Goal: Task Accomplishment & Management: Manage account settings

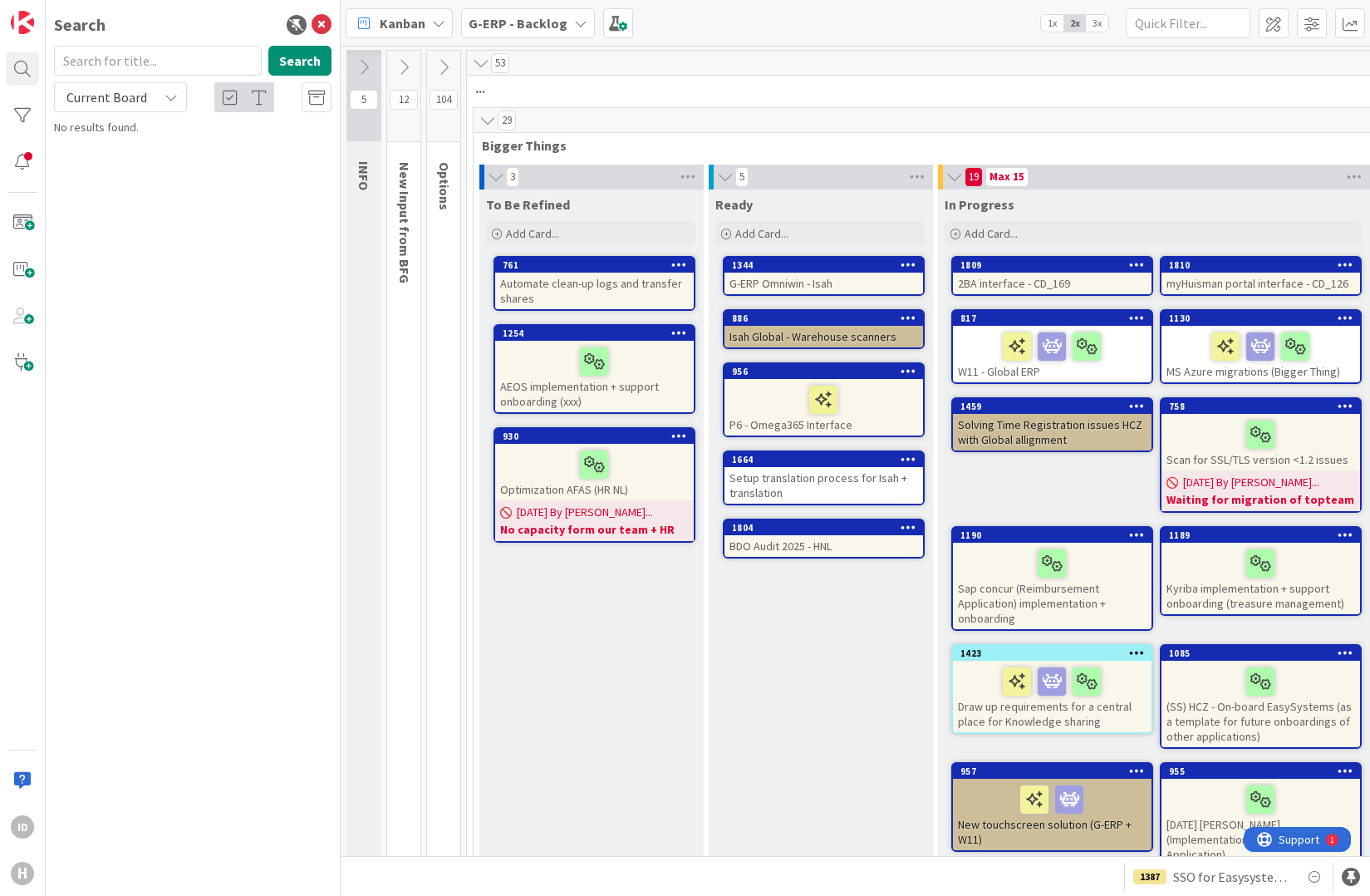
click at [480, 64] on icon at bounding box center [481, 62] width 18 height 17
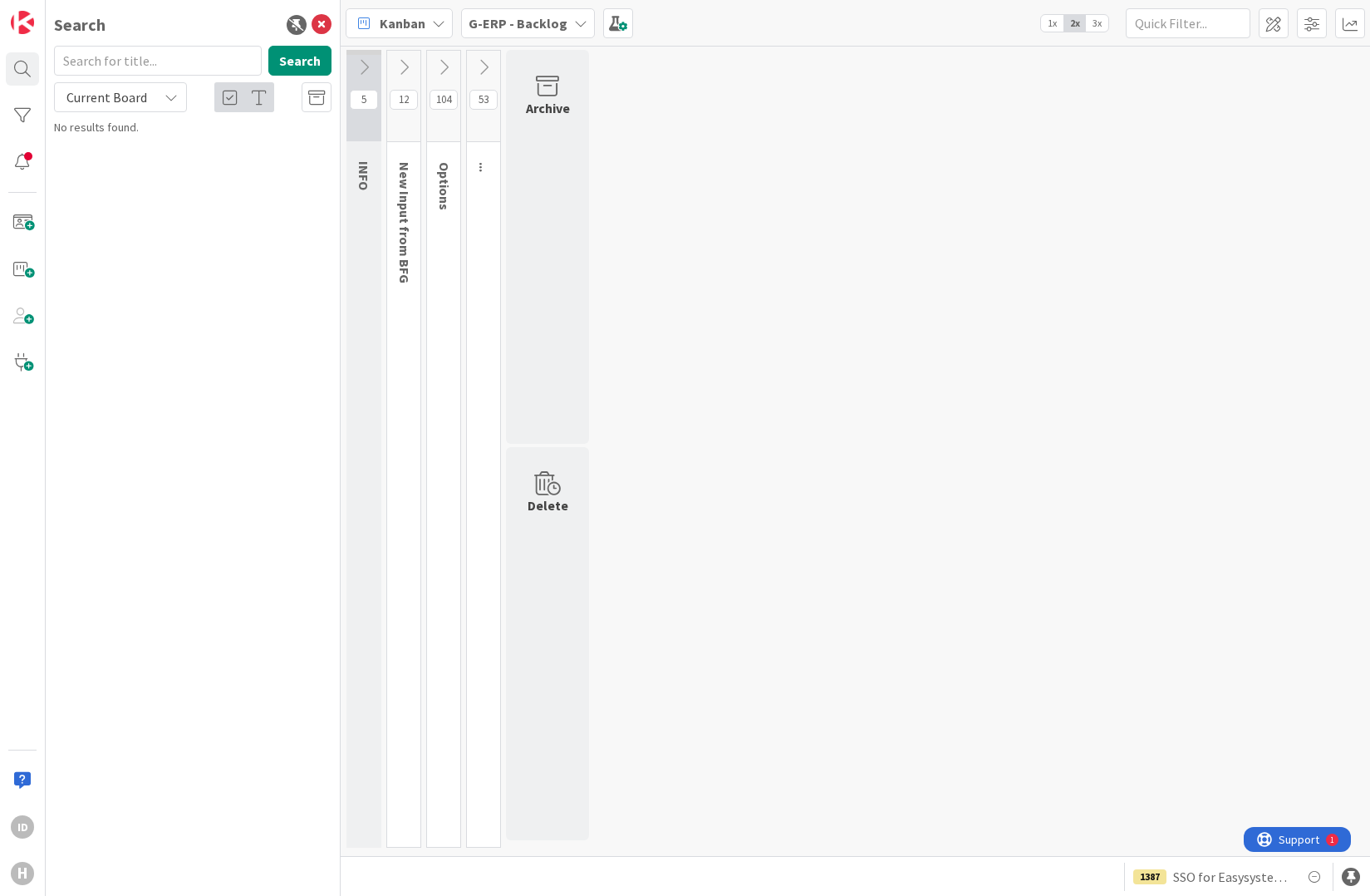
click at [409, 63] on icon at bounding box center [403, 67] width 18 height 18
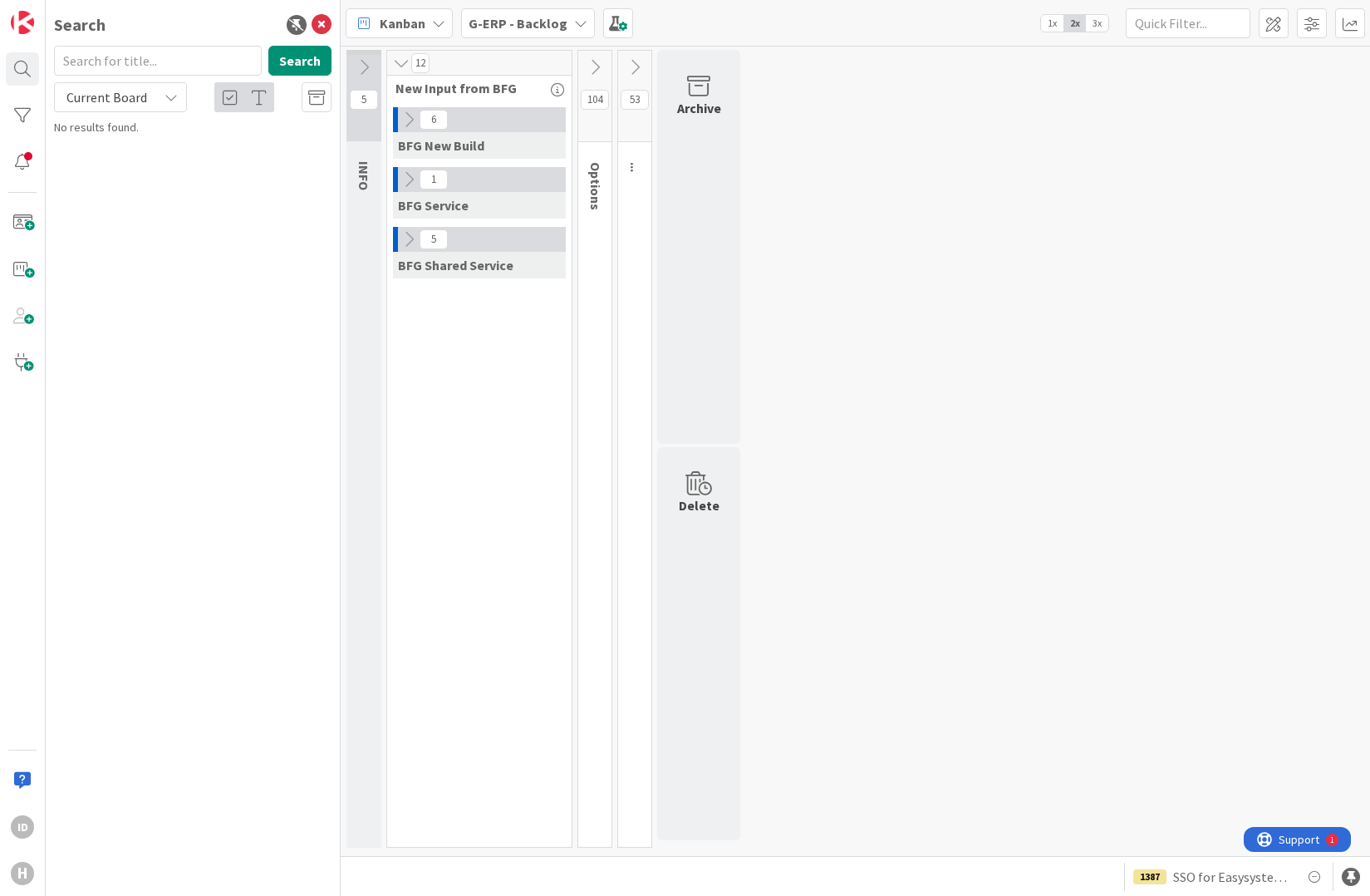
click at [595, 67] on icon at bounding box center [594, 67] width 18 height 18
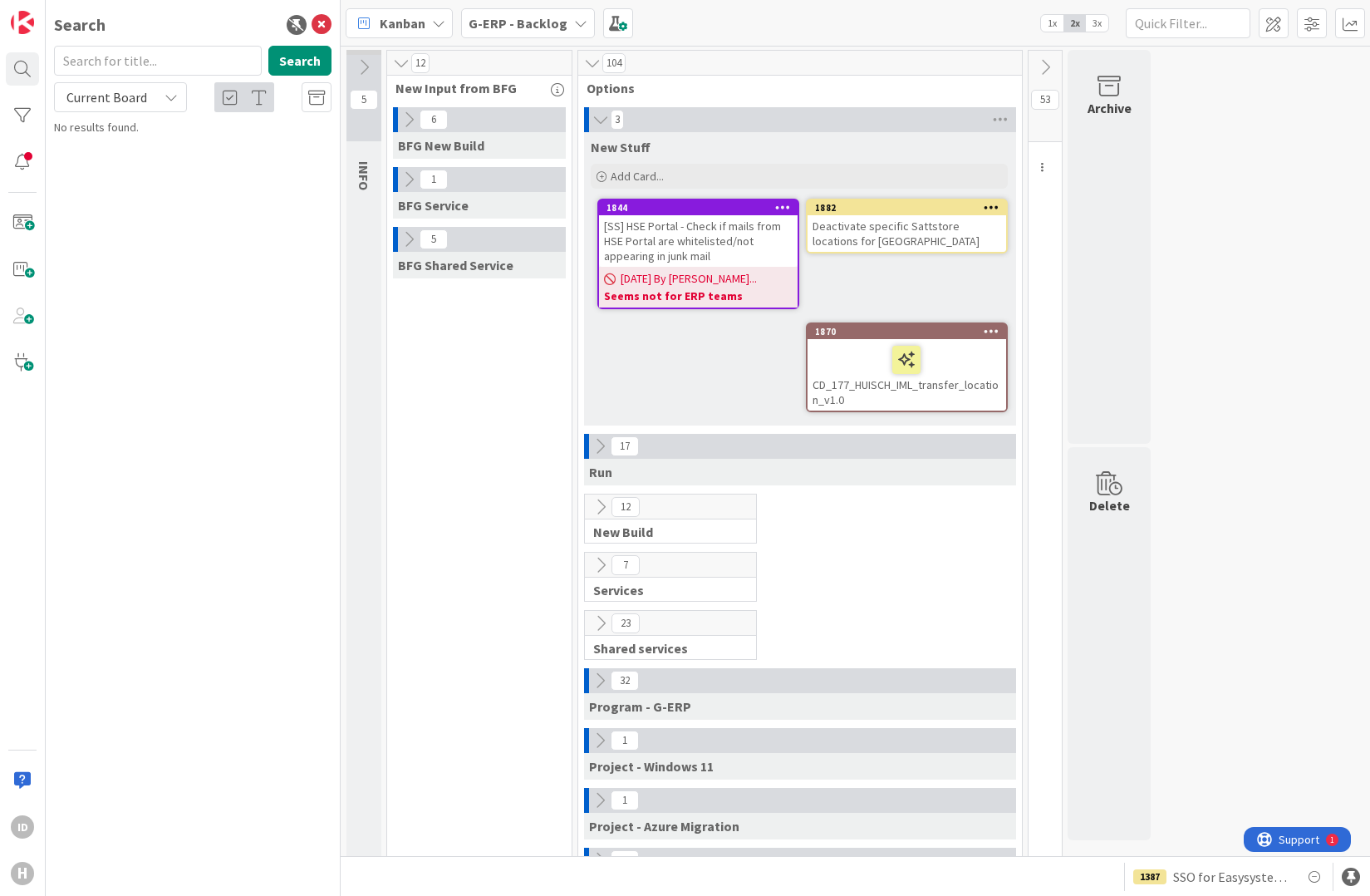
scroll to position [61, 0]
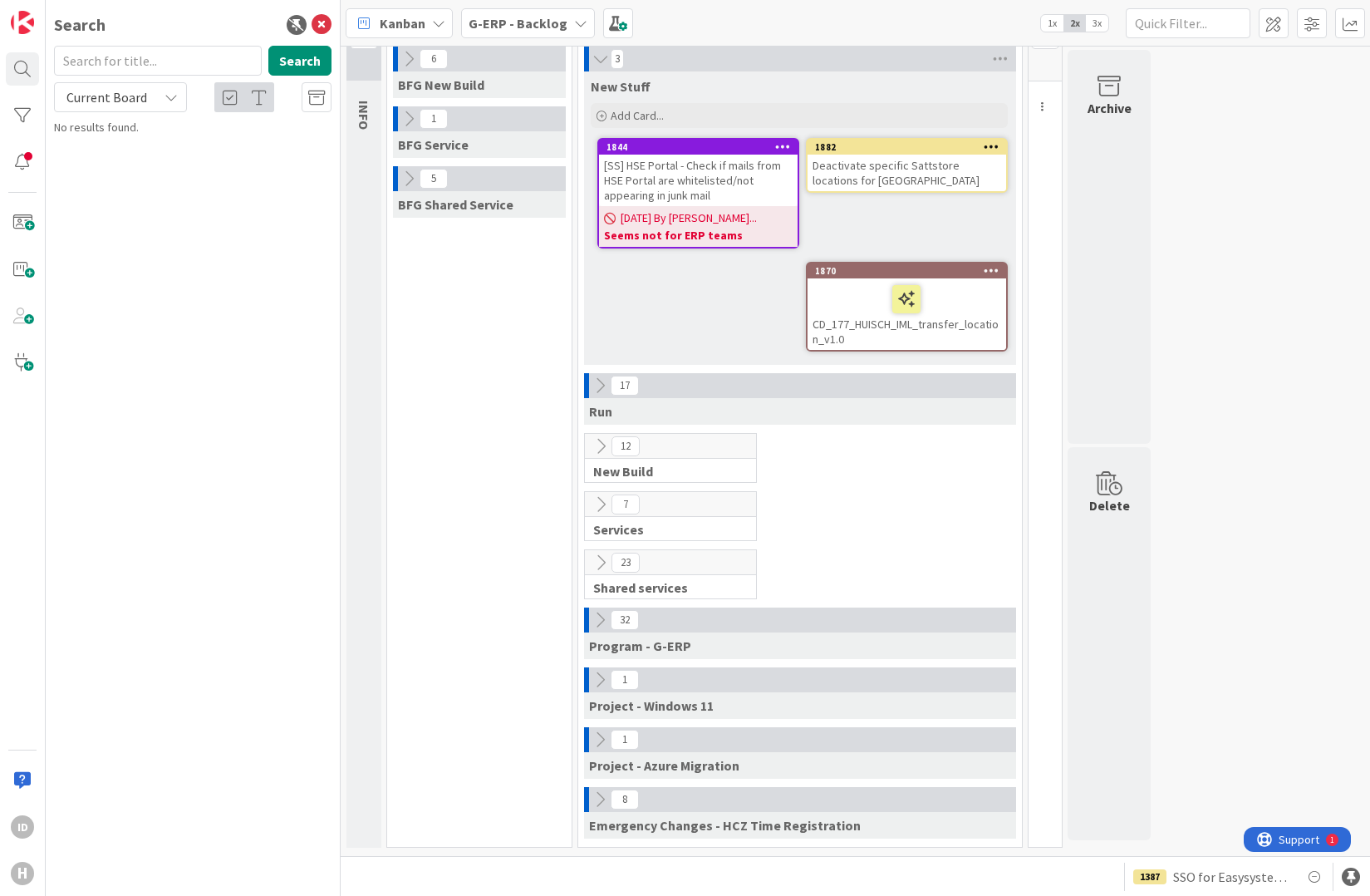
click at [602, 795] on icon at bounding box center [600, 800] width 18 height 18
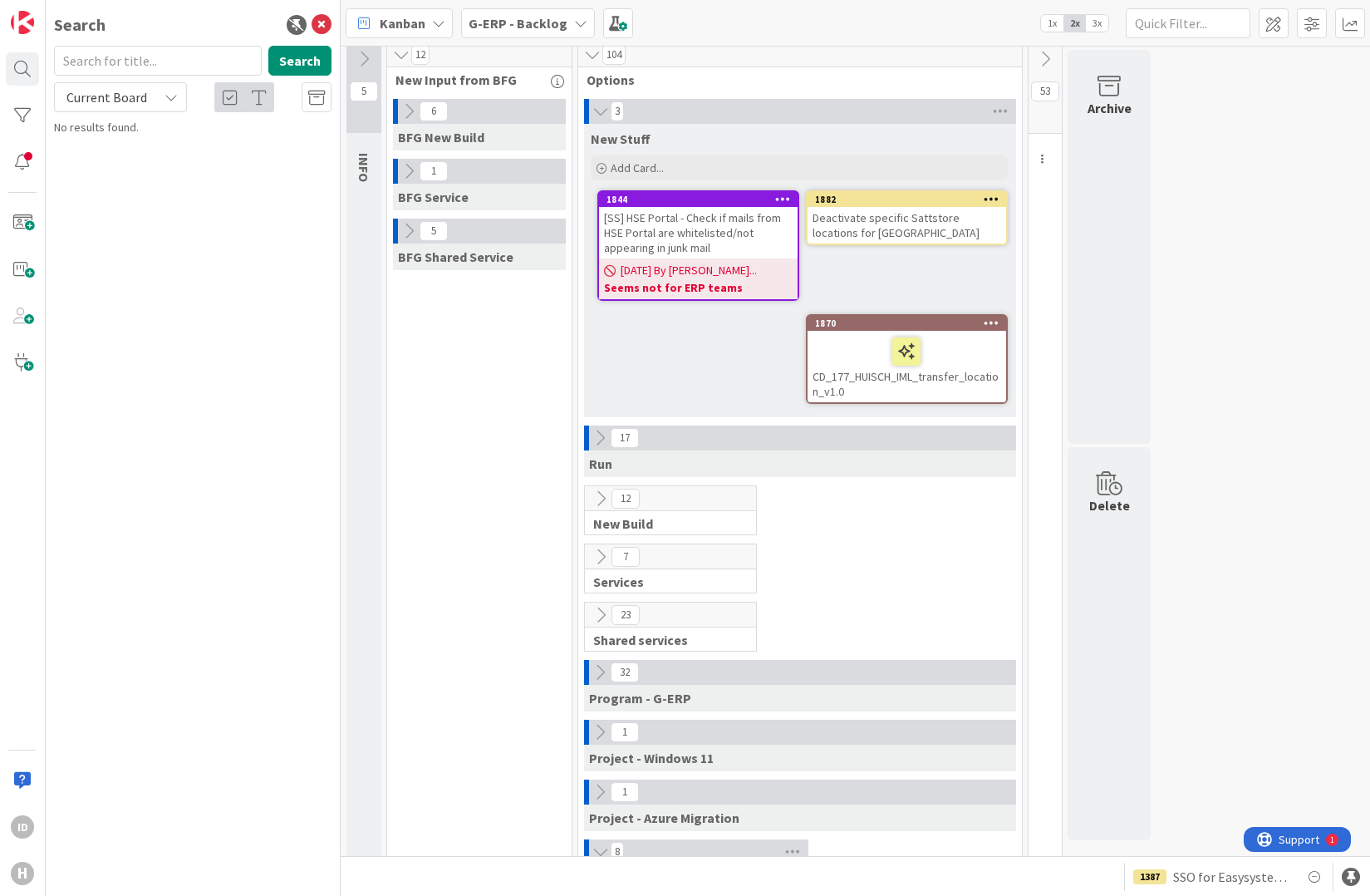
scroll to position [0, 0]
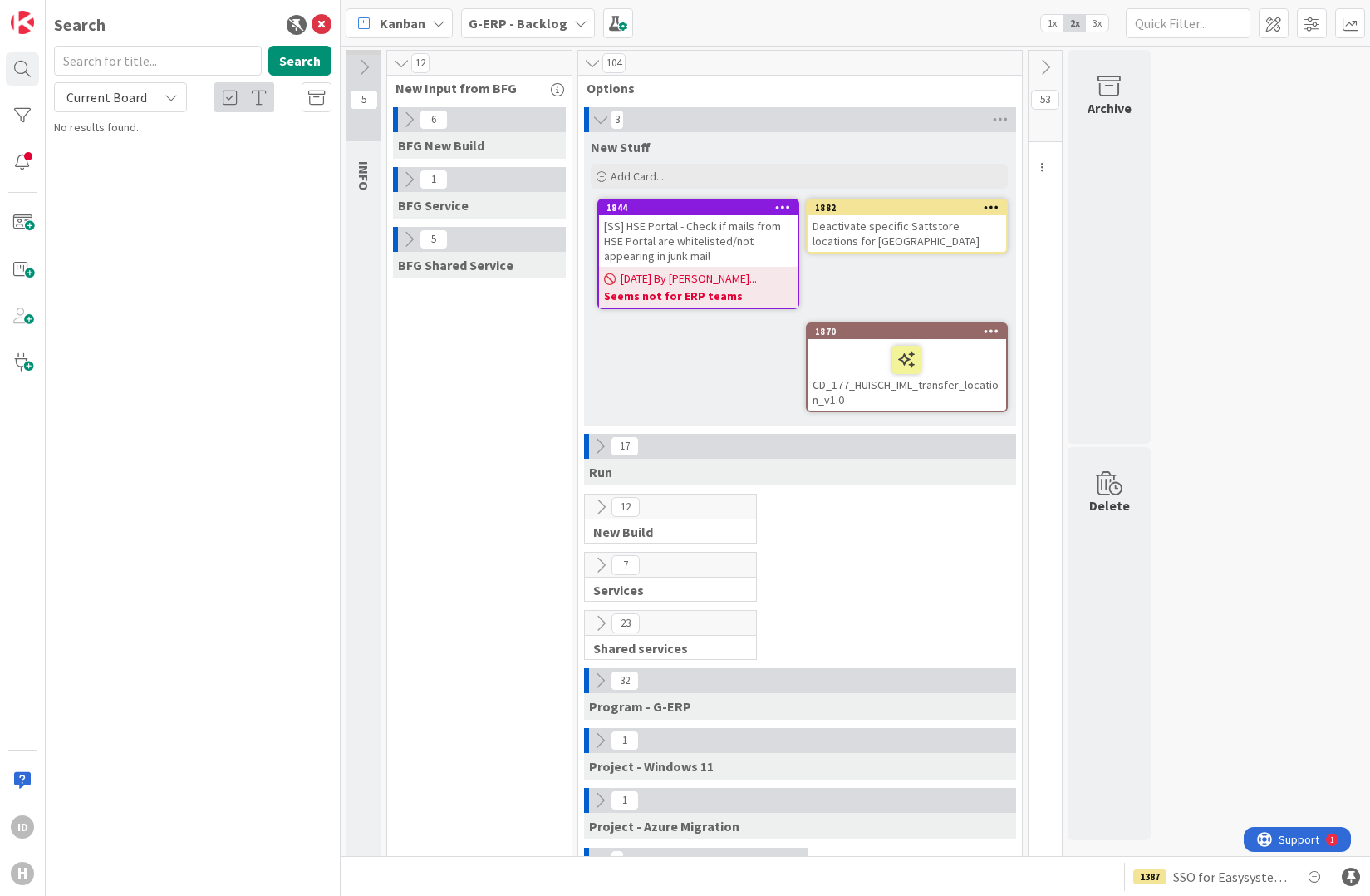
click at [607, 126] on icon at bounding box center [601, 120] width 18 height 17
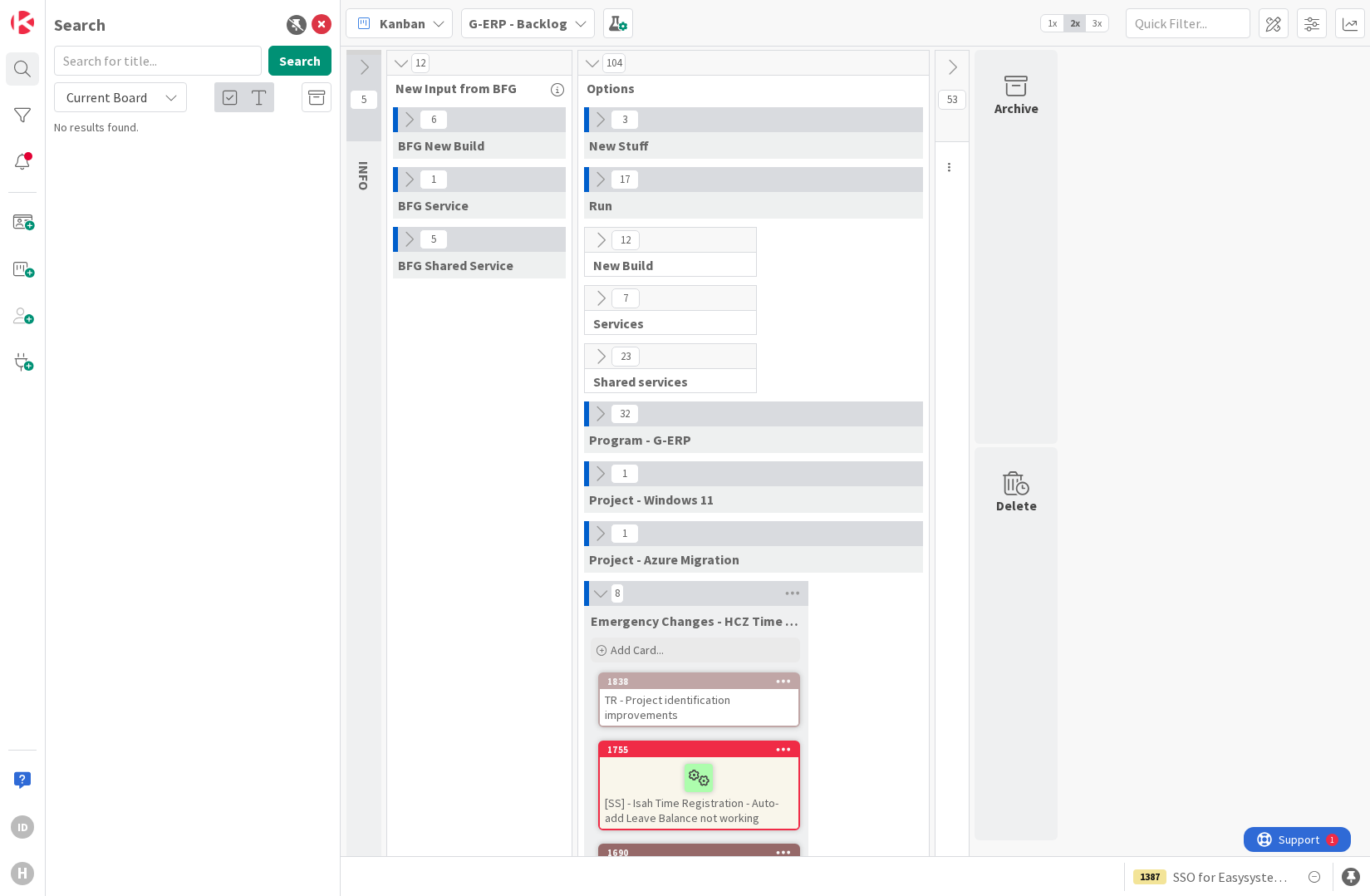
click at [593, 593] on icon at bounding box center [601, 593] width 18 height 17
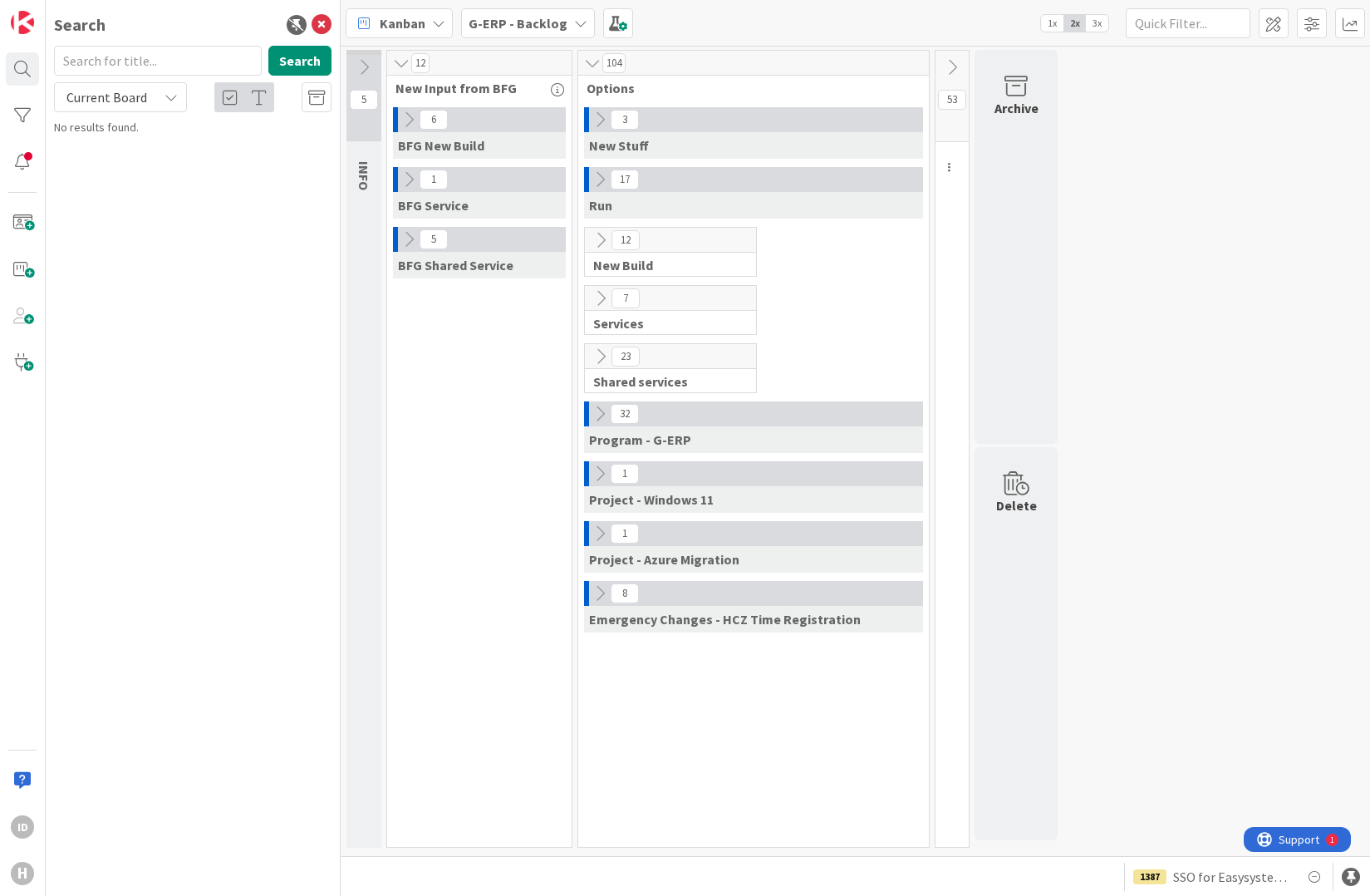
click at [408, 246] on icon at bounding box center [409, 239] width 18 height 18
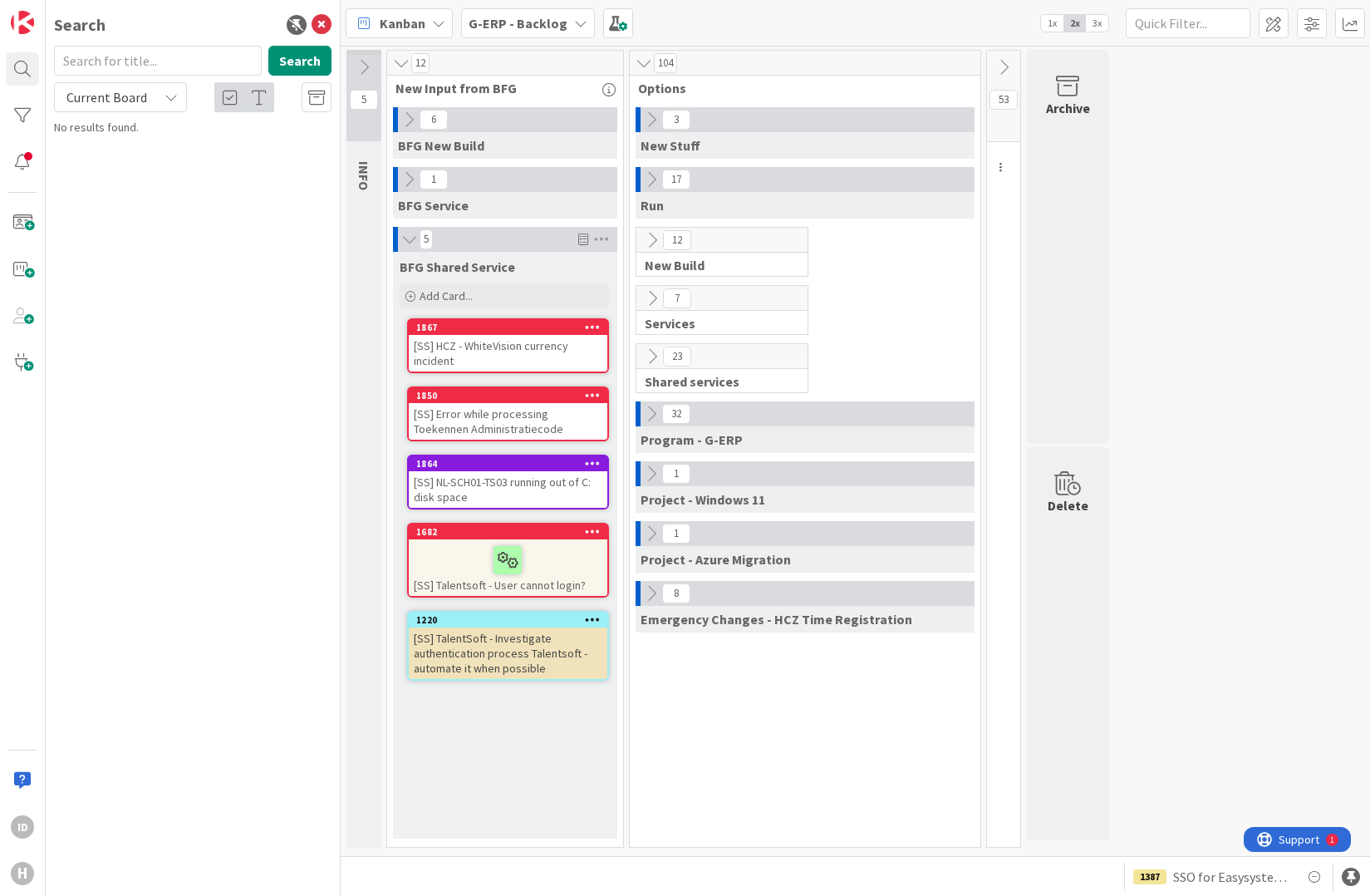
click at [408, 246] on icon at bounding box center [410, 239] width 18 height 17
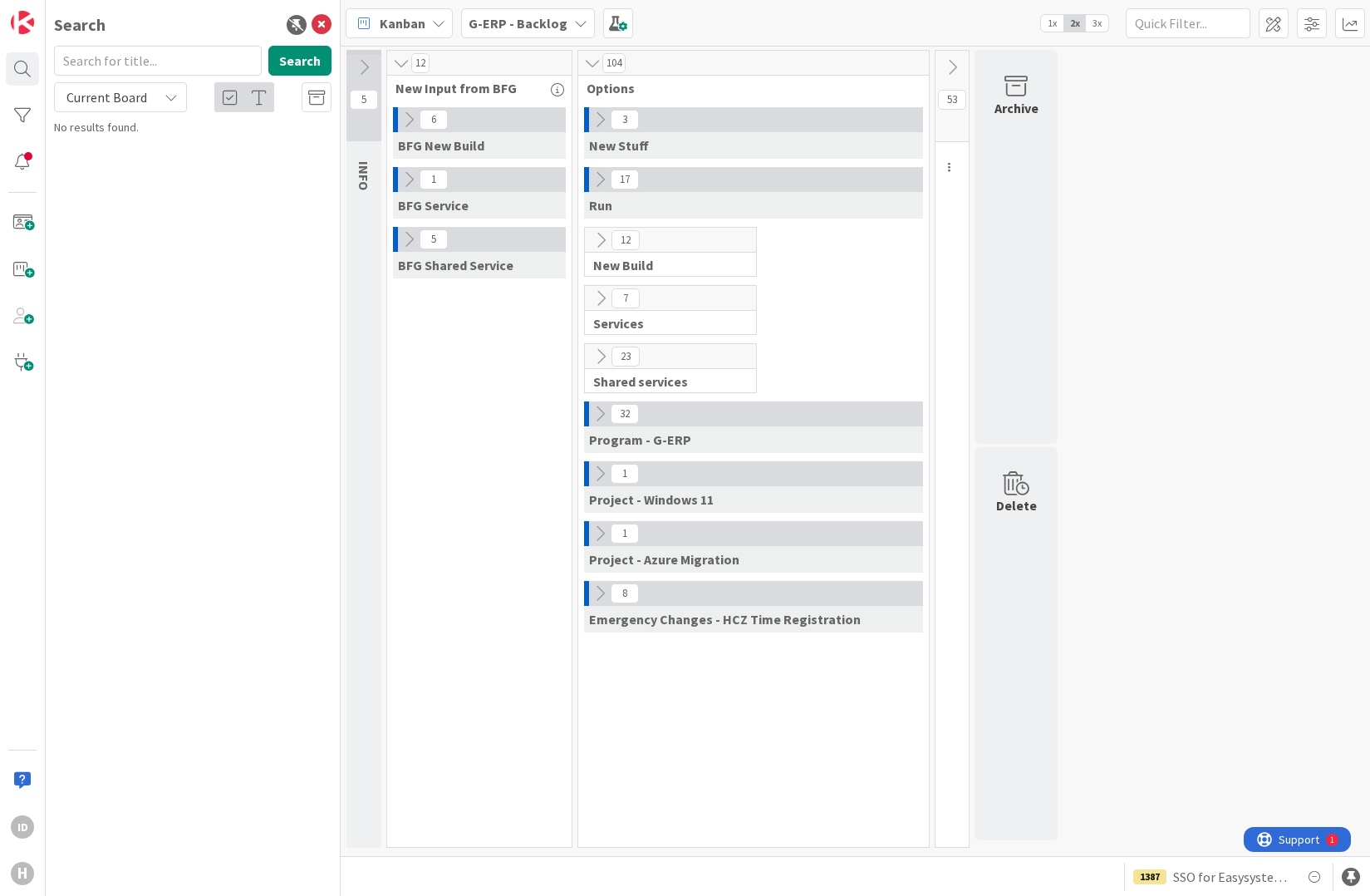
click at [598, 54] on icon at bounding box center [593, 62] width 18 height 17
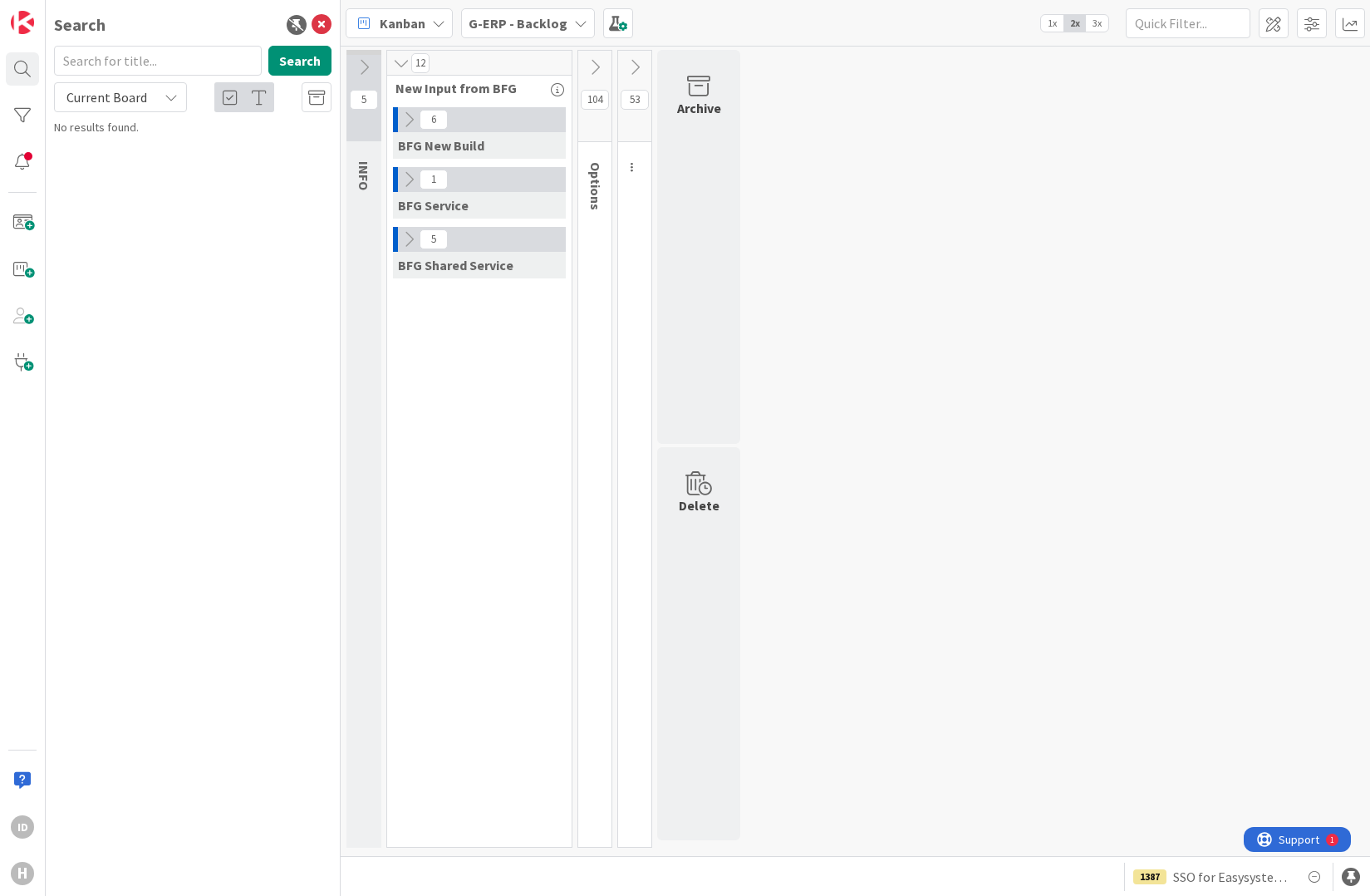
click at [403, 64] on icon at bounding box center [402, 62] width 18 height 17
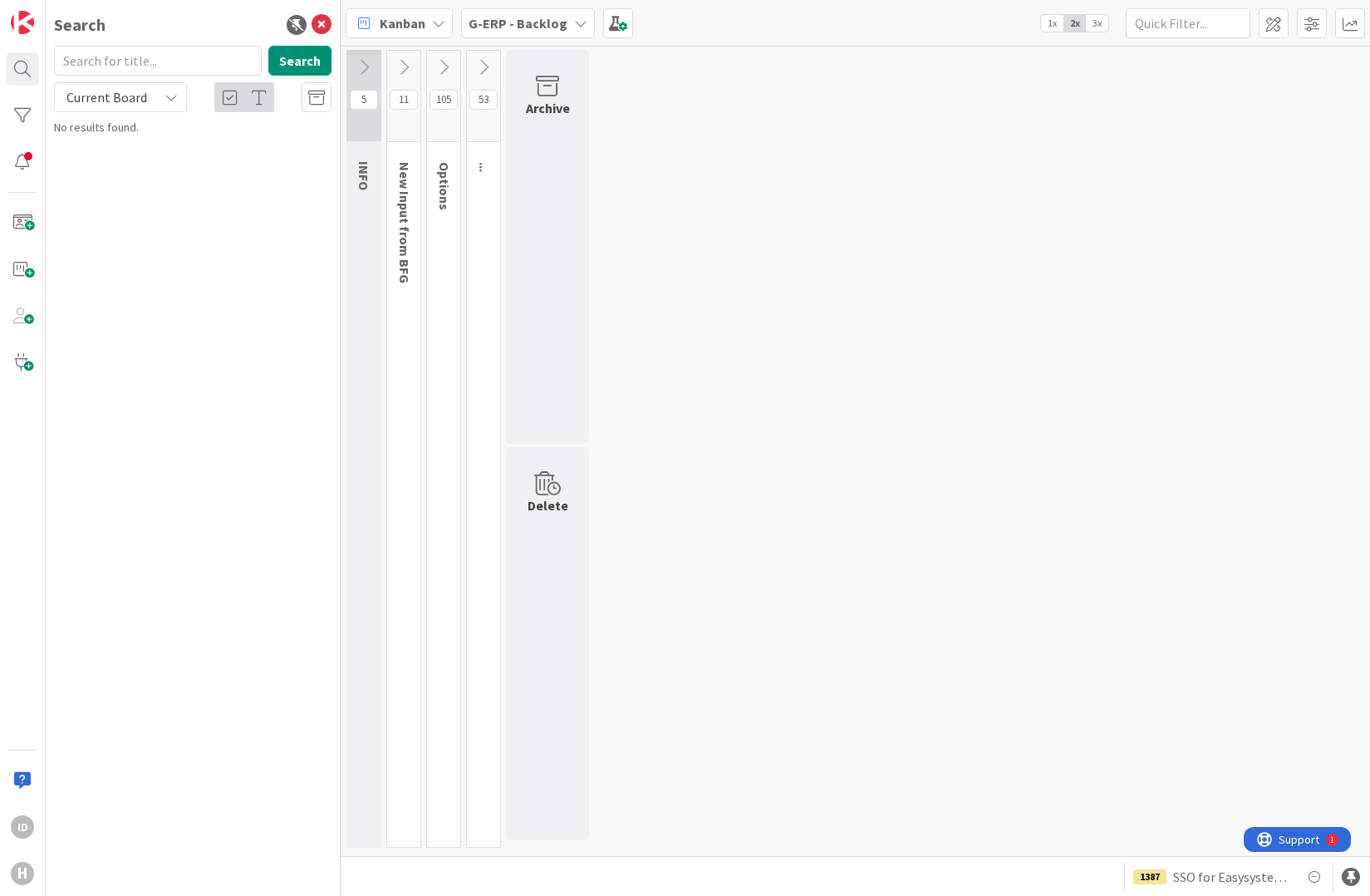
click at [492, 67] on icon at bounding box center [484, 67] width 18 height 18
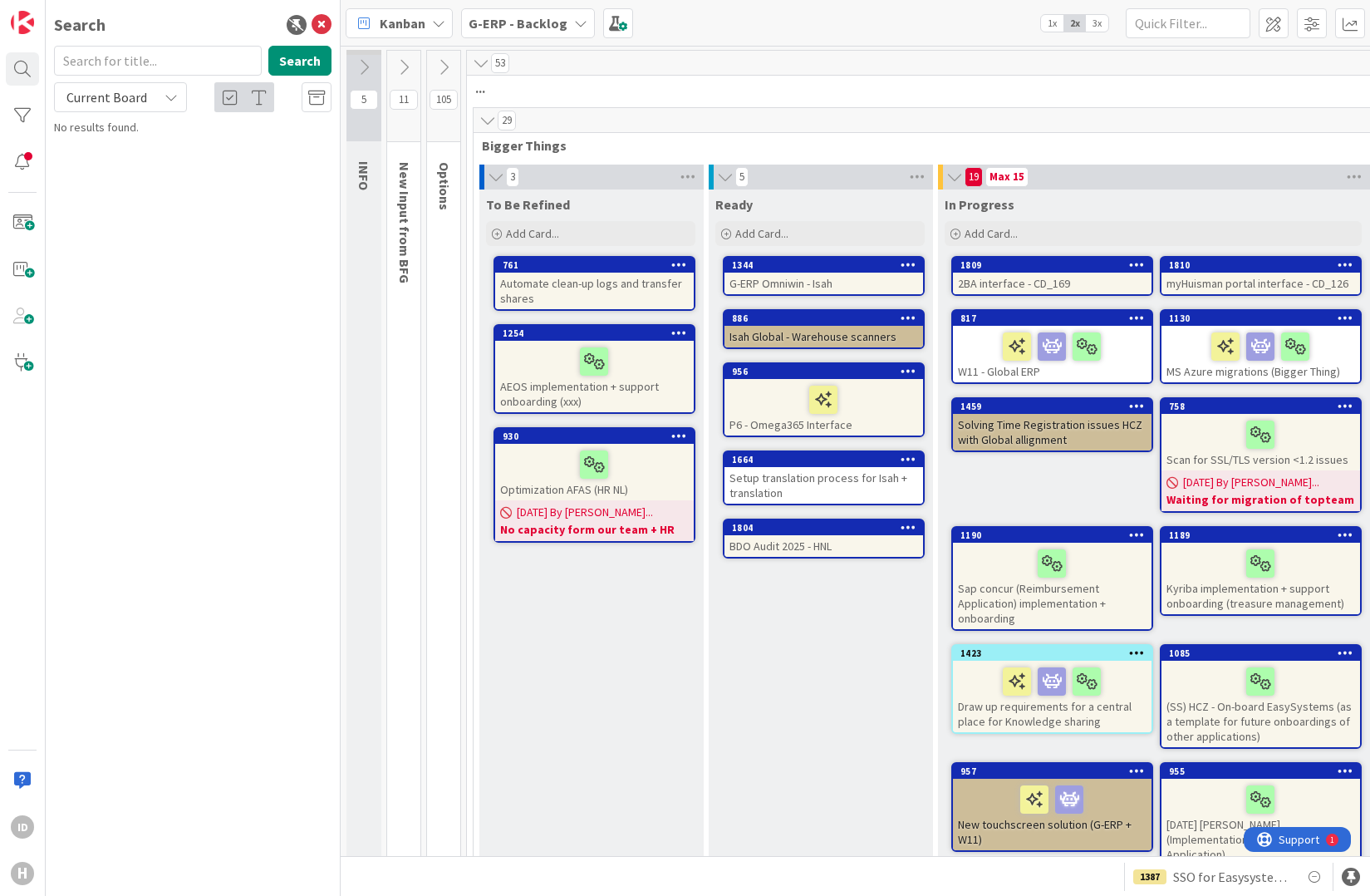
click at [500, 175] on icon at bounding box center [496, 177] width 18 height 17
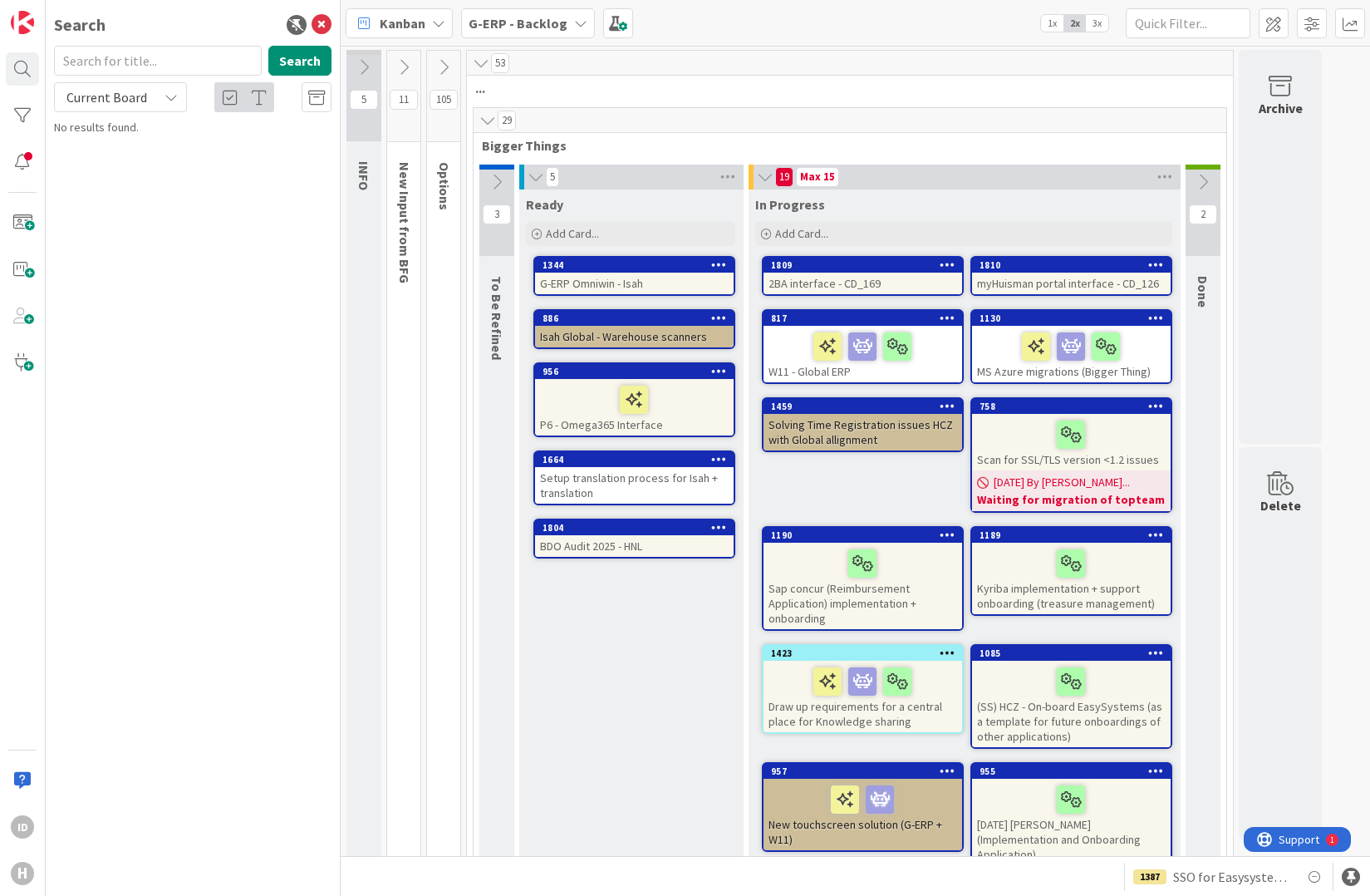
click at [529, 177] on icon at bounding box center [536, 177] width 18 height 17
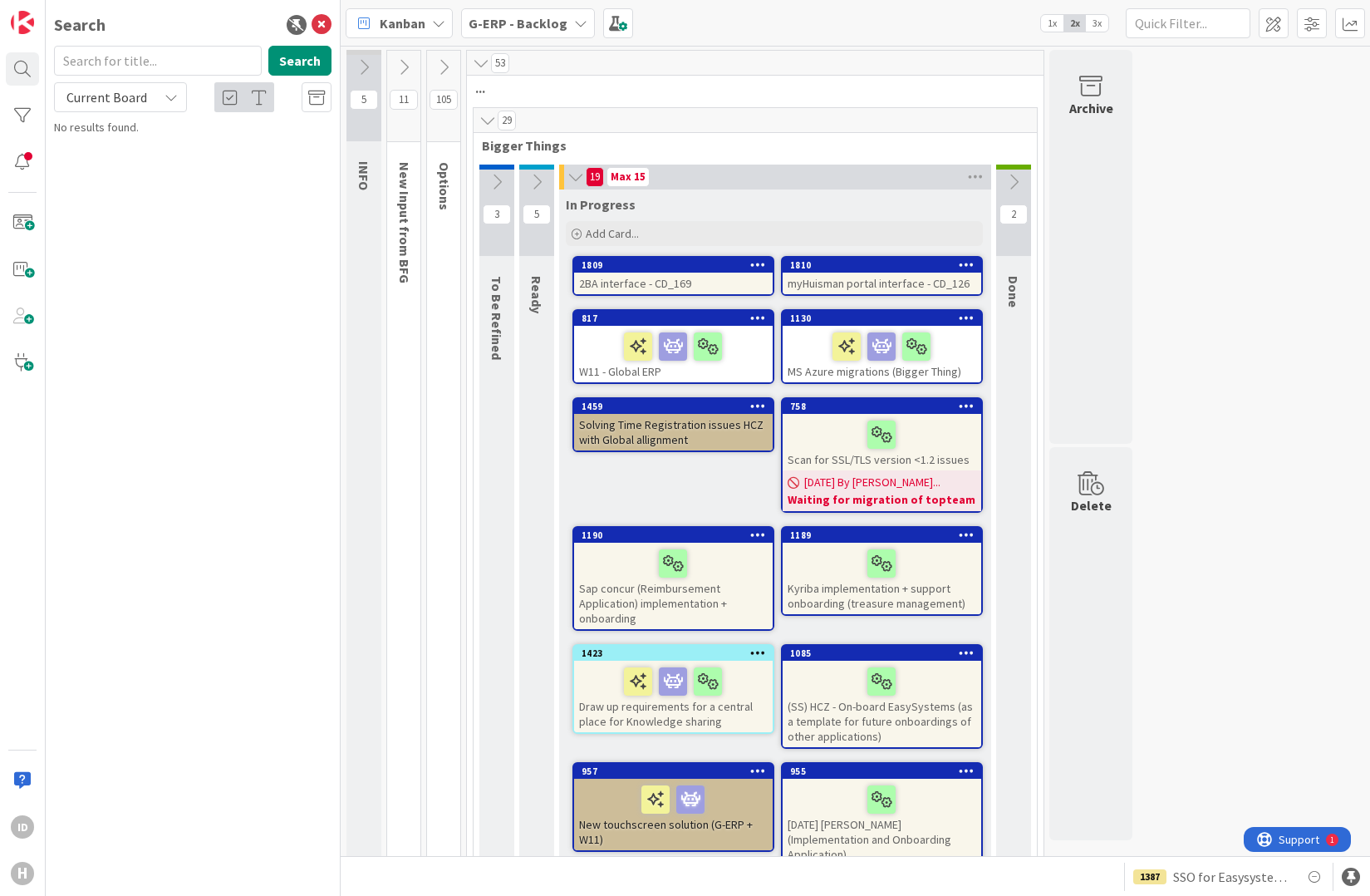
click at [569, 177] on icon at bounding box center [576, 177] width 18 height 17
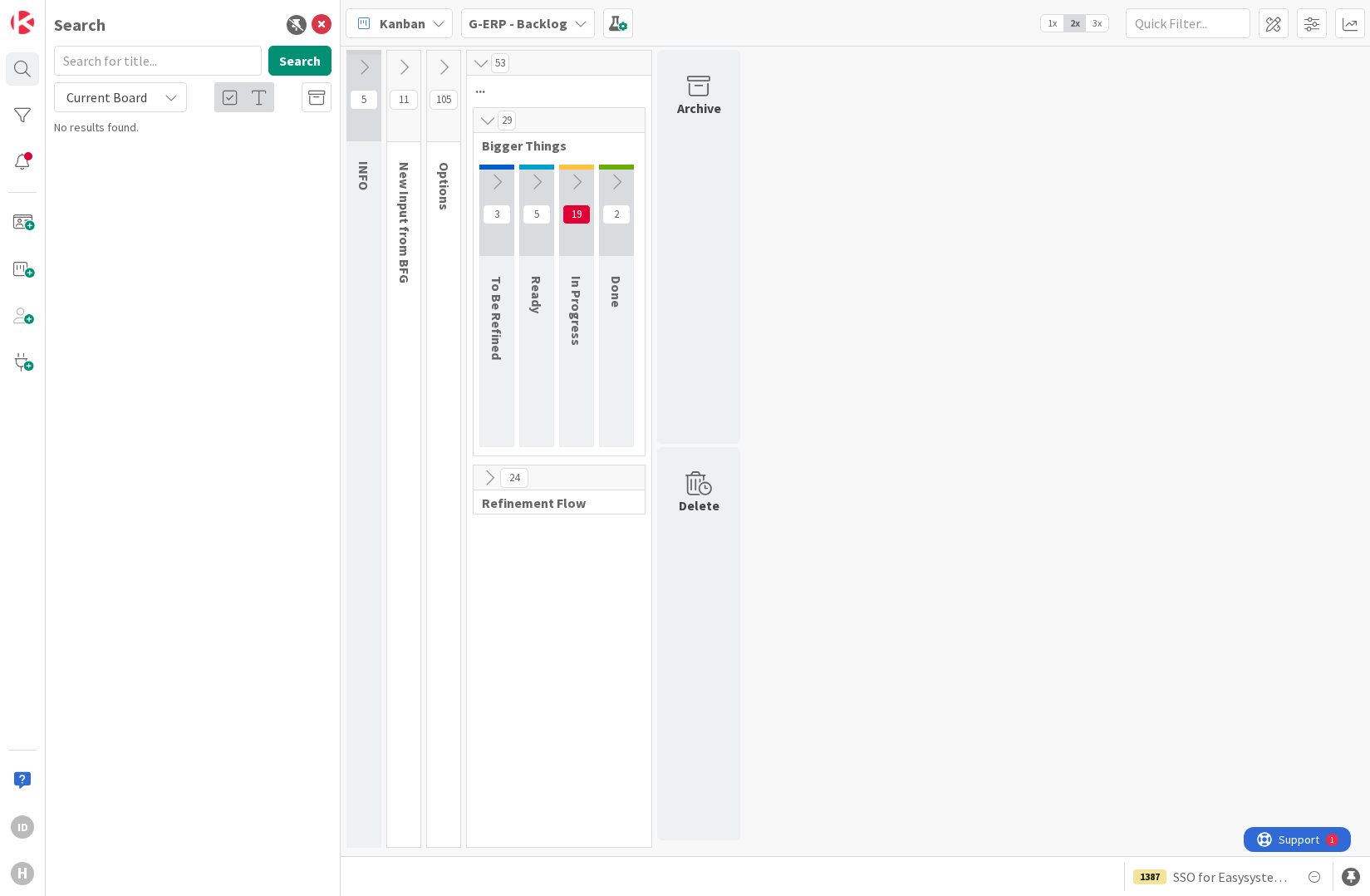
click at [489, 476] on icon at bounding box center [489, 477] width 18 height 18
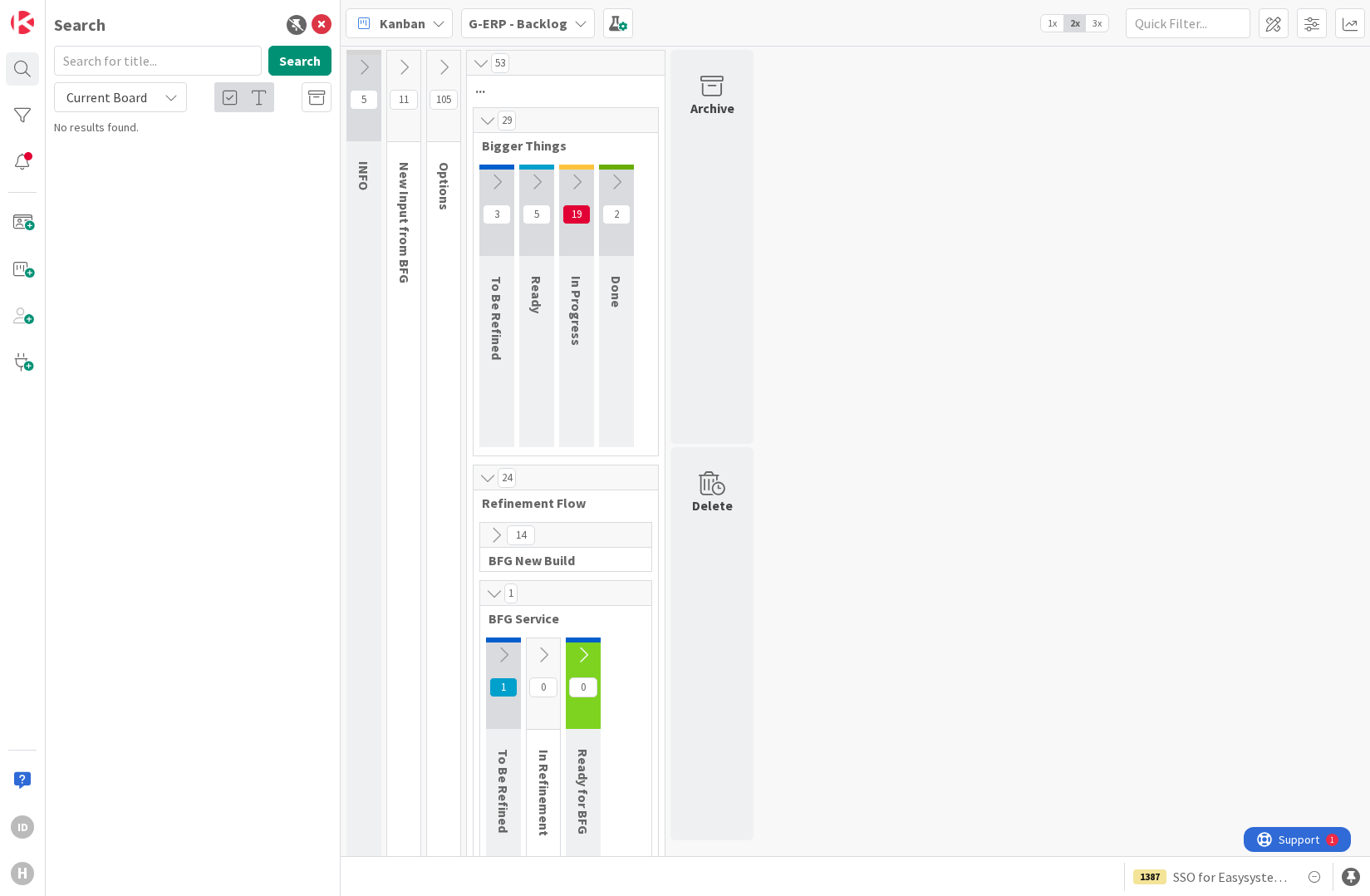
click at [448, 63] on icon at bounding box center [444, 67] width 18 height 18
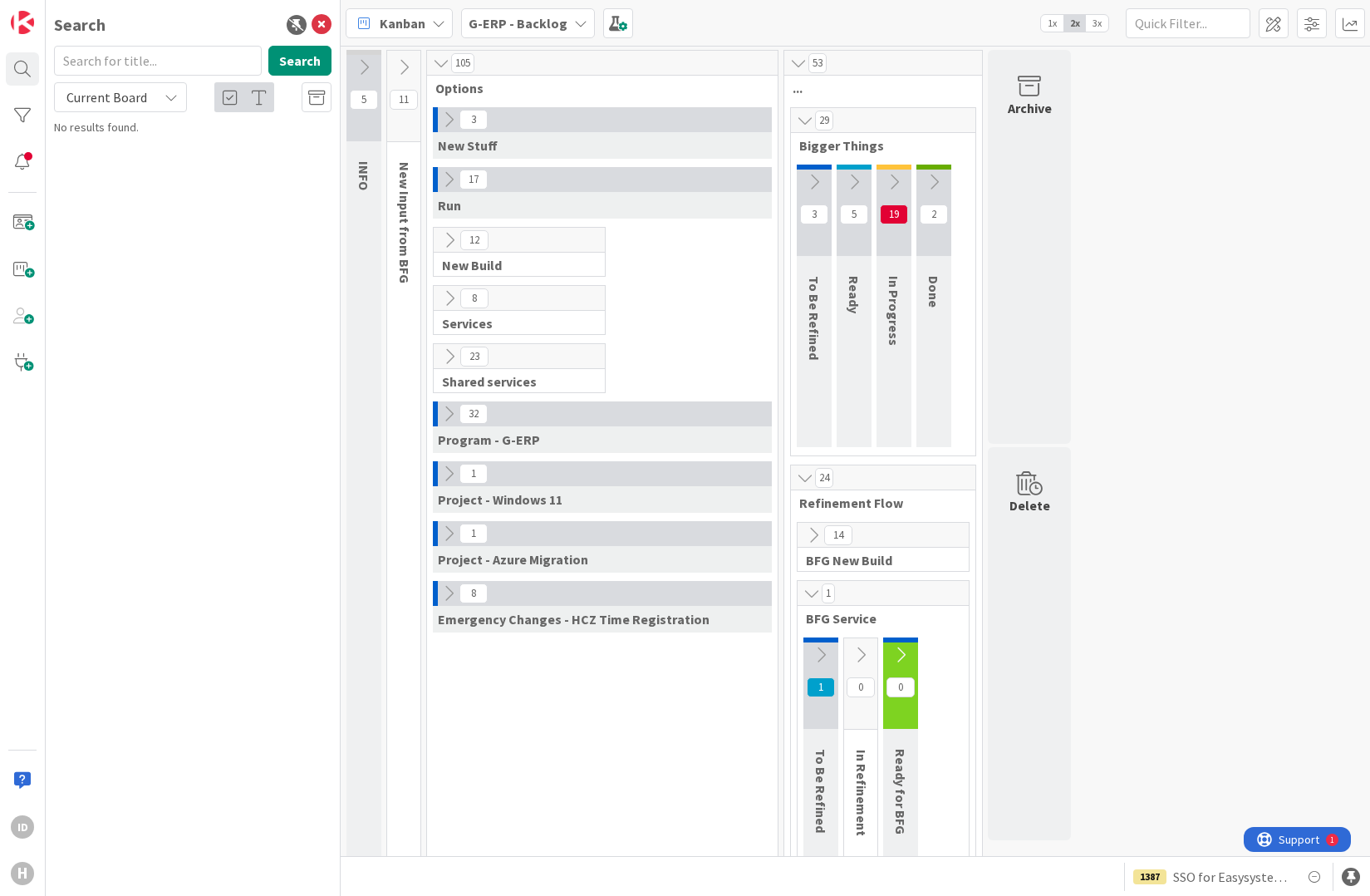
click at [451, 415] on icon at bounding box center [449, 413] width 18 height 18
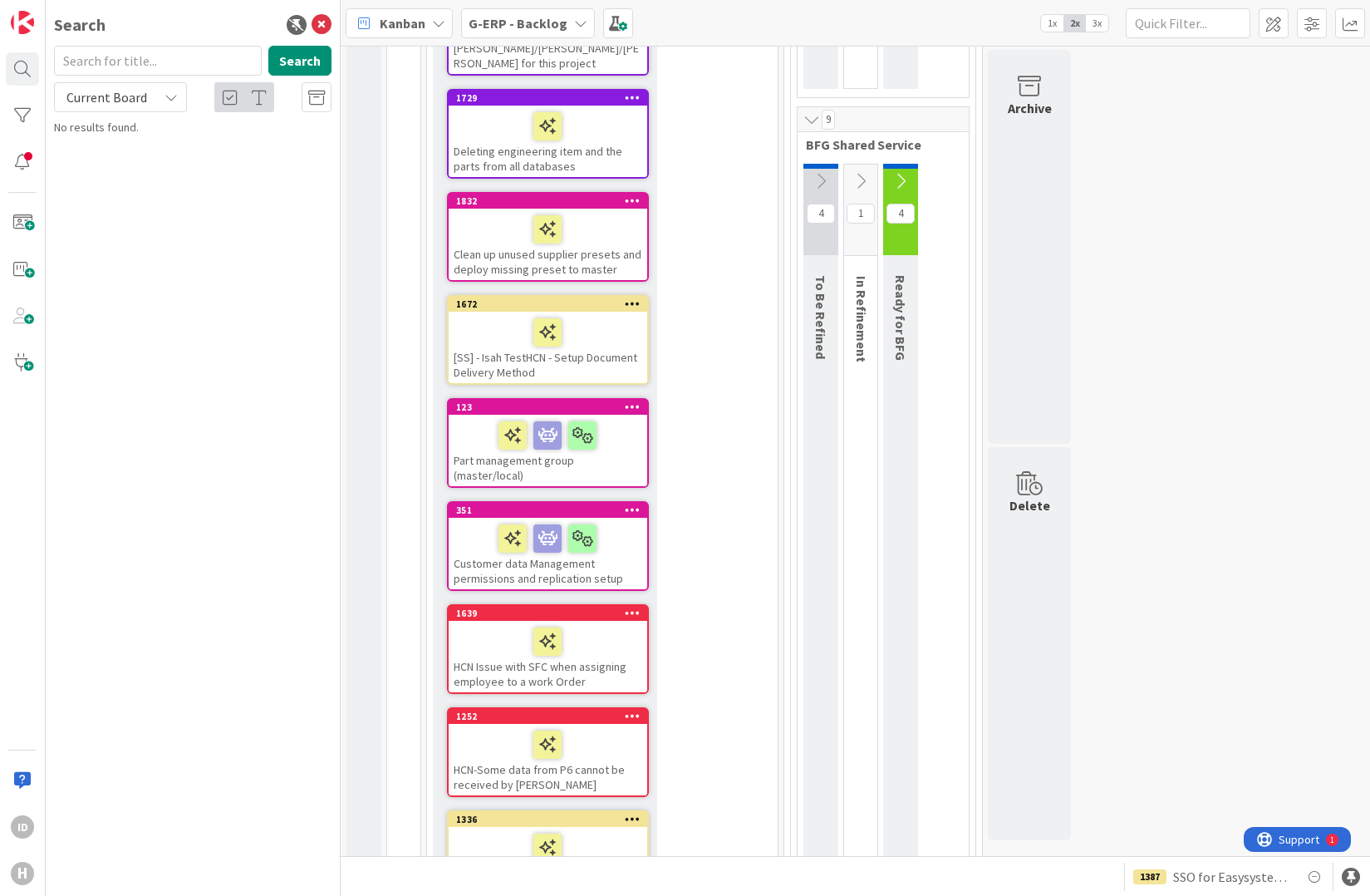
scroll to position [1108, 0]
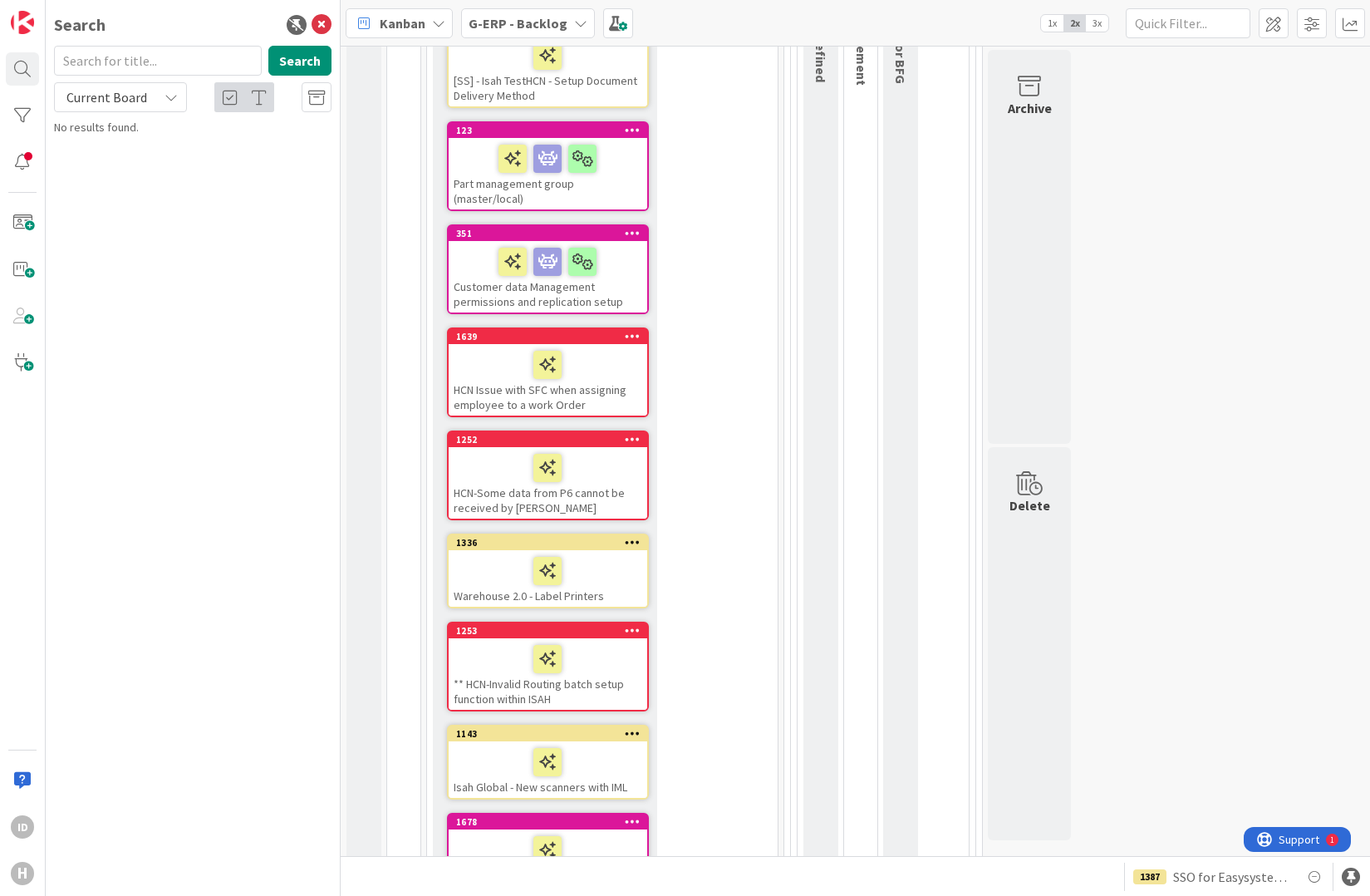
click at [579, 452] on div at bounding box center [547, 468] width 188 height 35
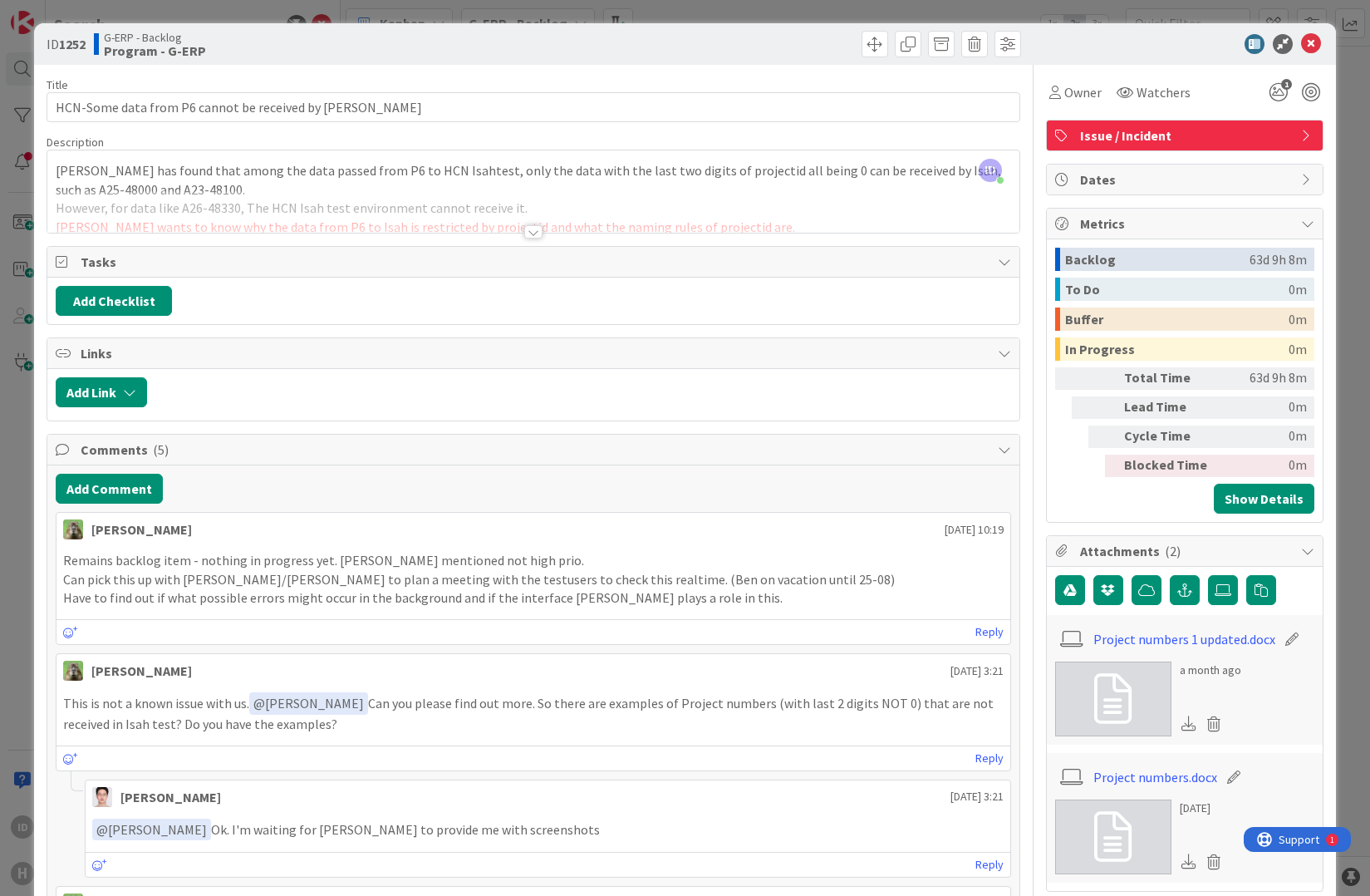
click at [525, 230] on div at bounding box center [534, 231] width 18 height 13
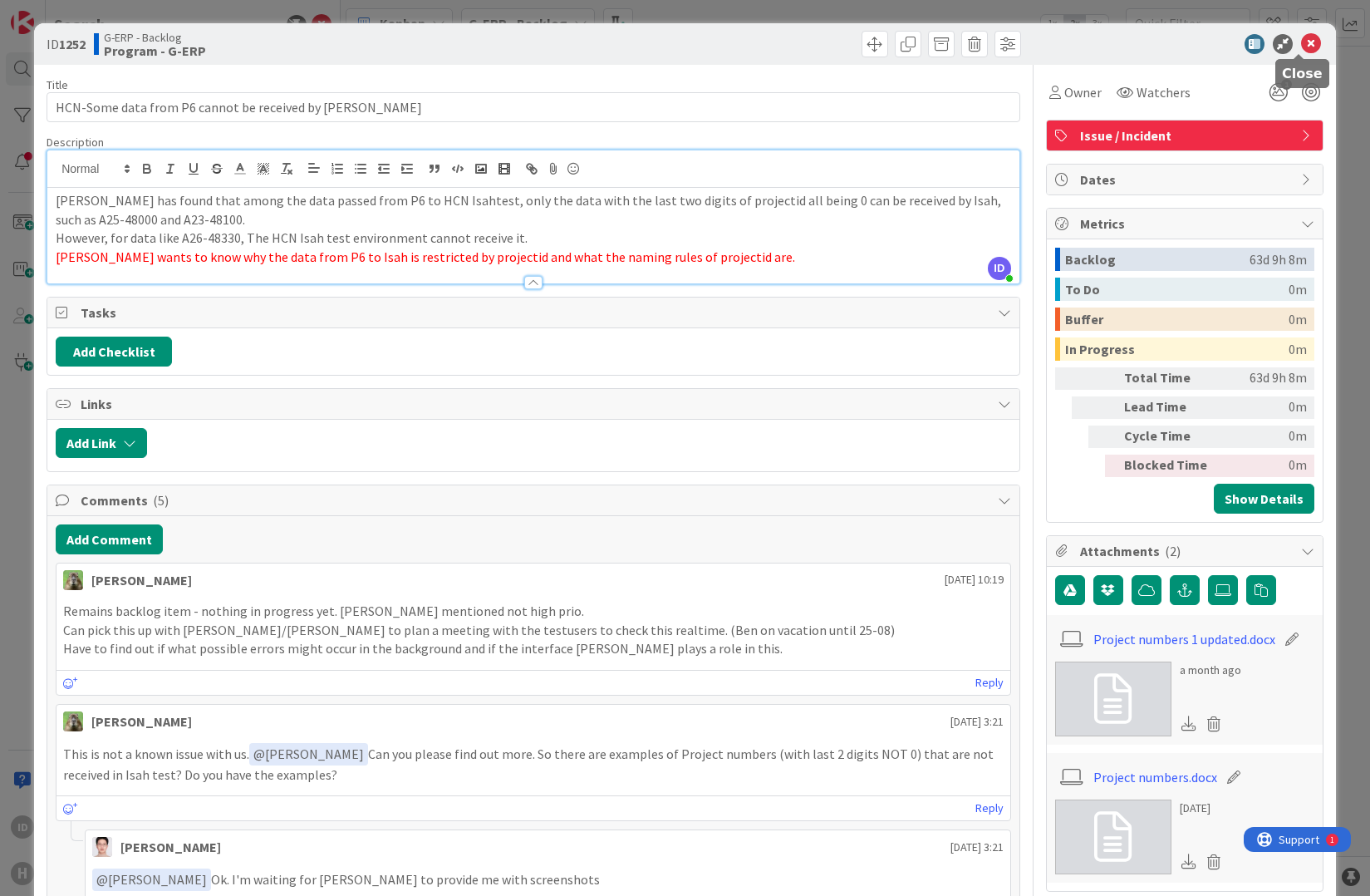
click at [1301, 47] on icon at bounding box center [1311, 44] width 20 height 20
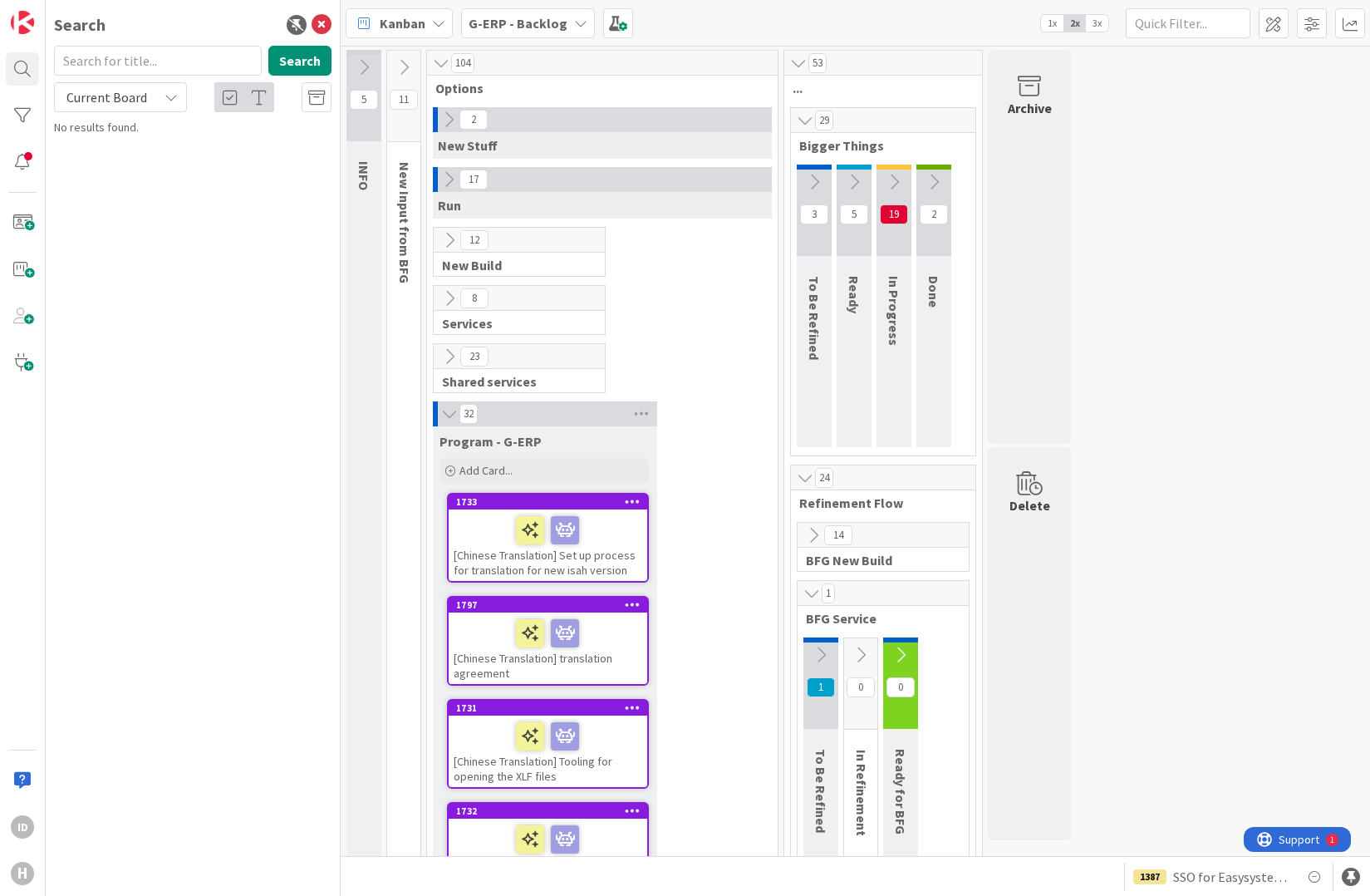
click at [443, 415] on icon at bounding box center [450, 413] width 18 height 17
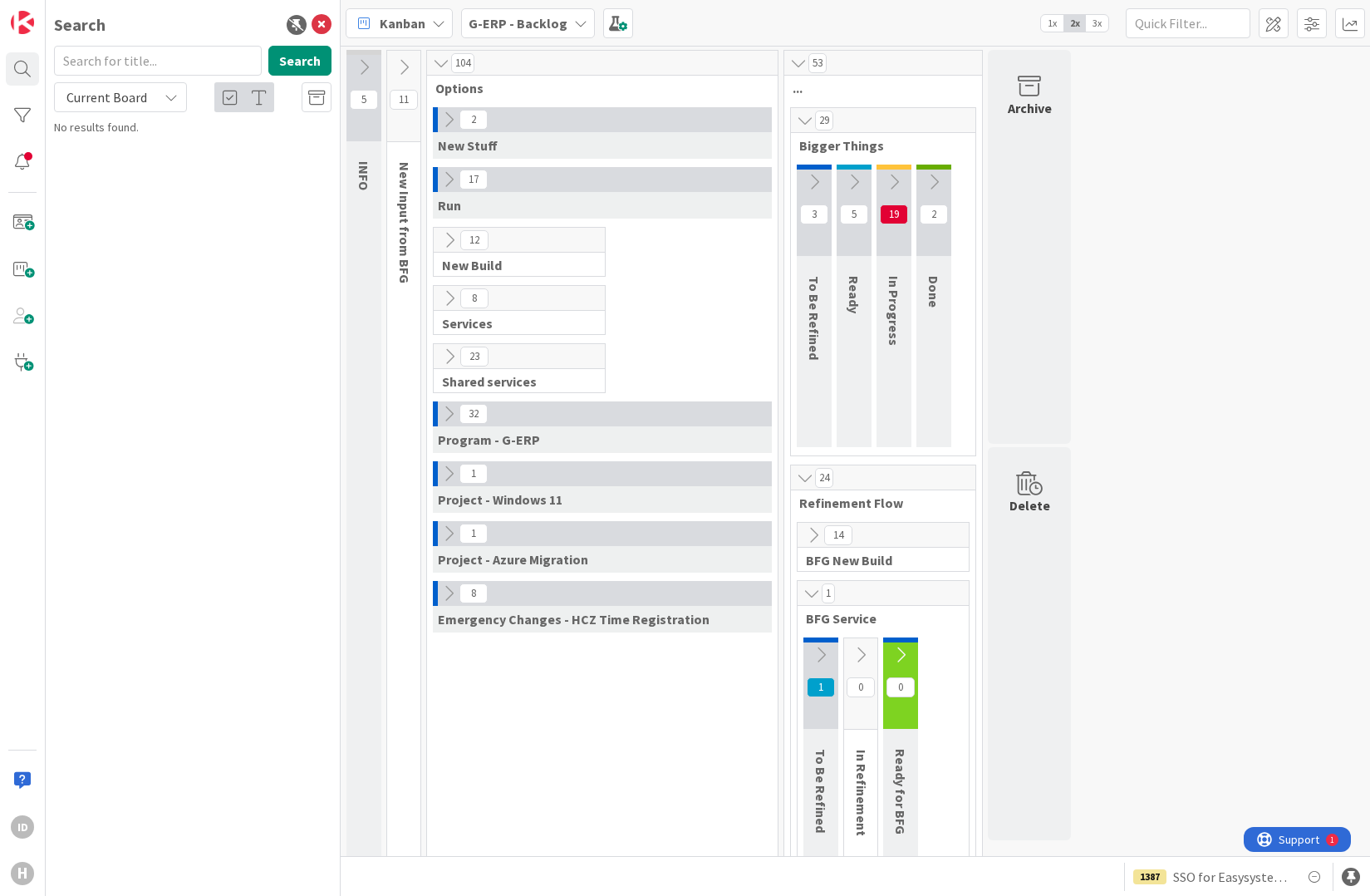
click at [451, 120] on icon at bounding box center [449, 120] width 18 height 18
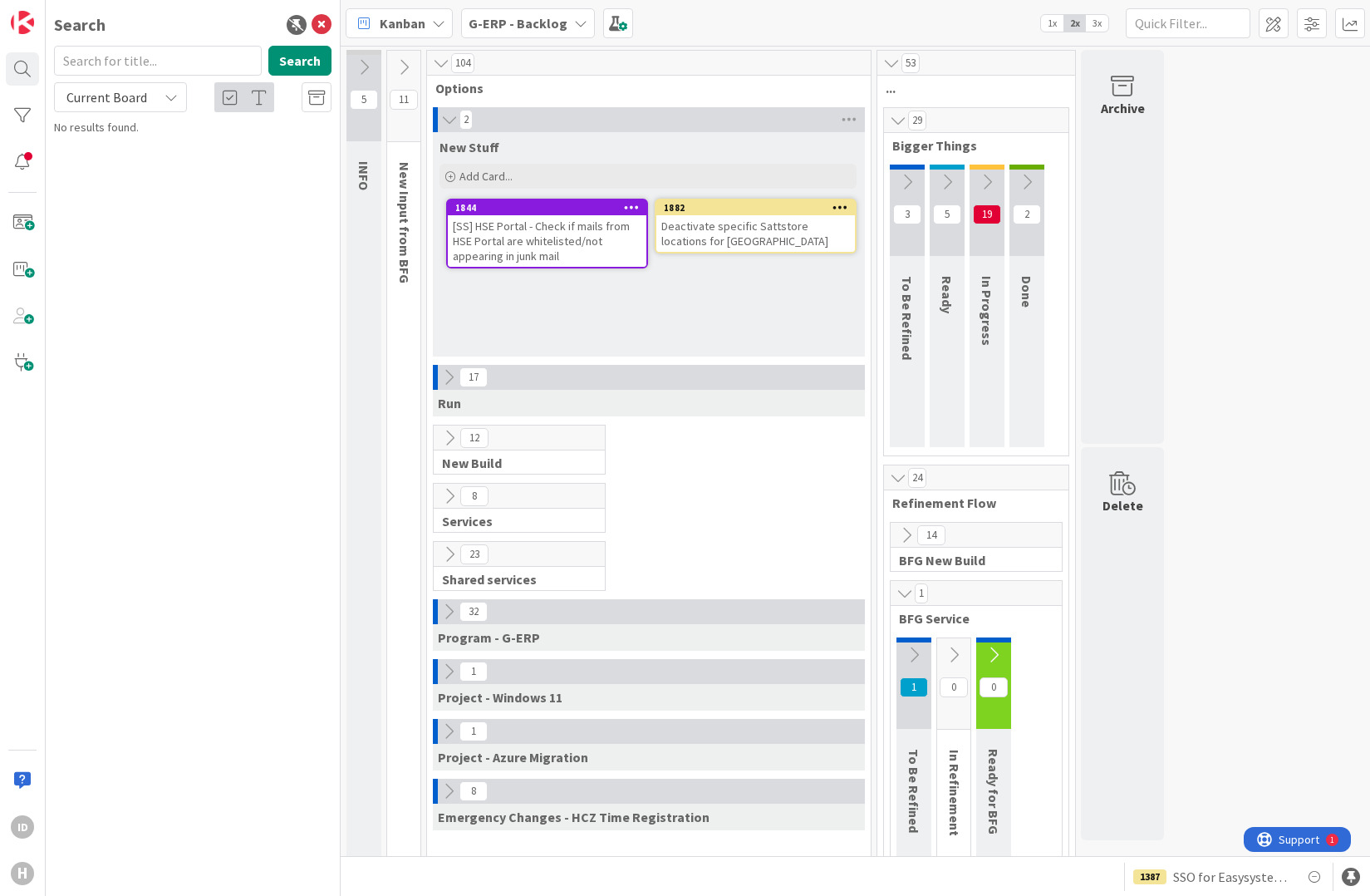
drag, startPoint x: 808, startPoint y: 560, endPoint x: 768, endPoint y: 571, distance: 41.5
click at [808, 560] on div "23 Shared services" at bounding box center [649, 569] width 437 height 58
click at [446, 611] on icon at bounding box center [449, 611] width 18 height 18
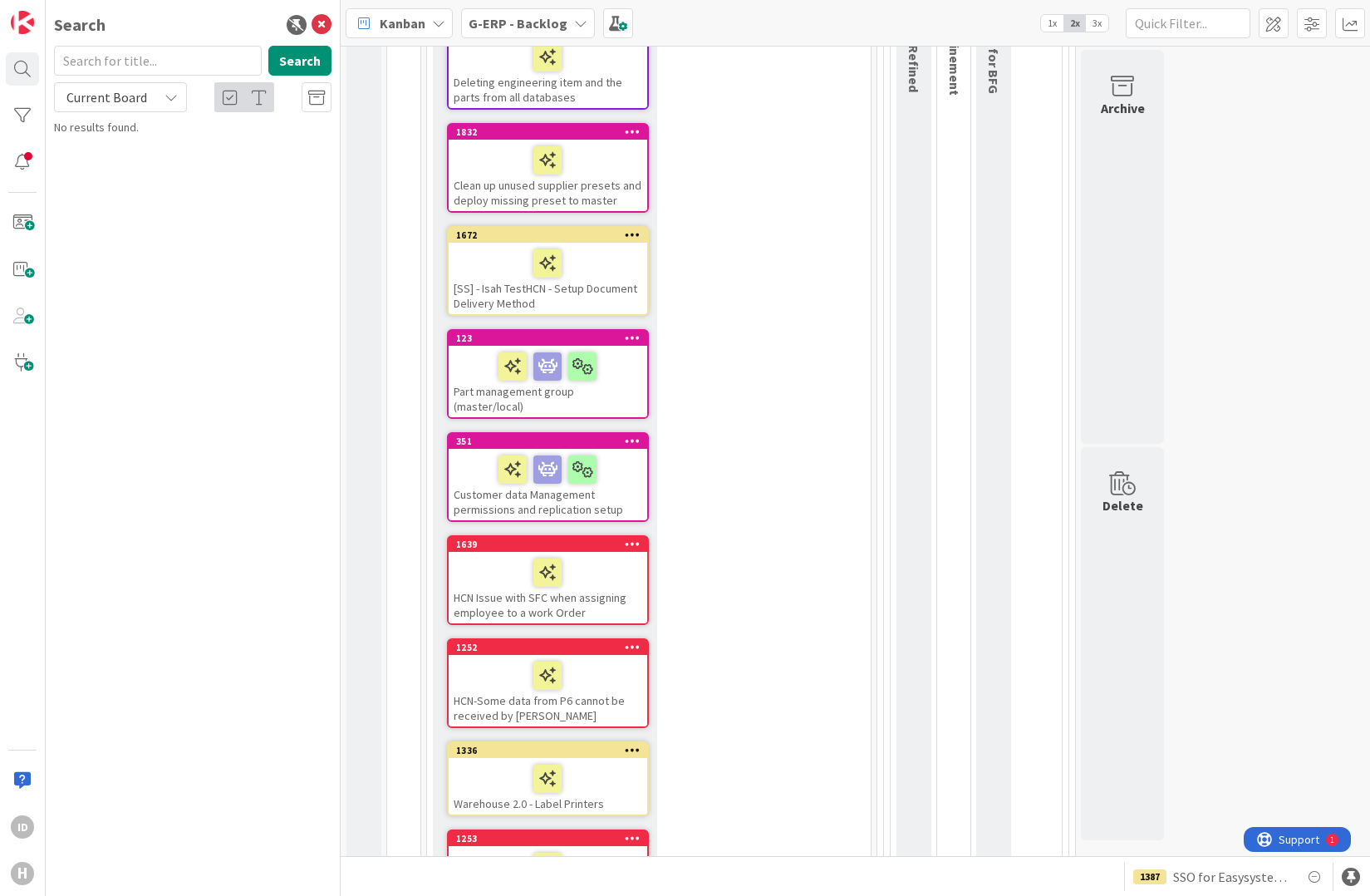
scroll to position [1108, 0]
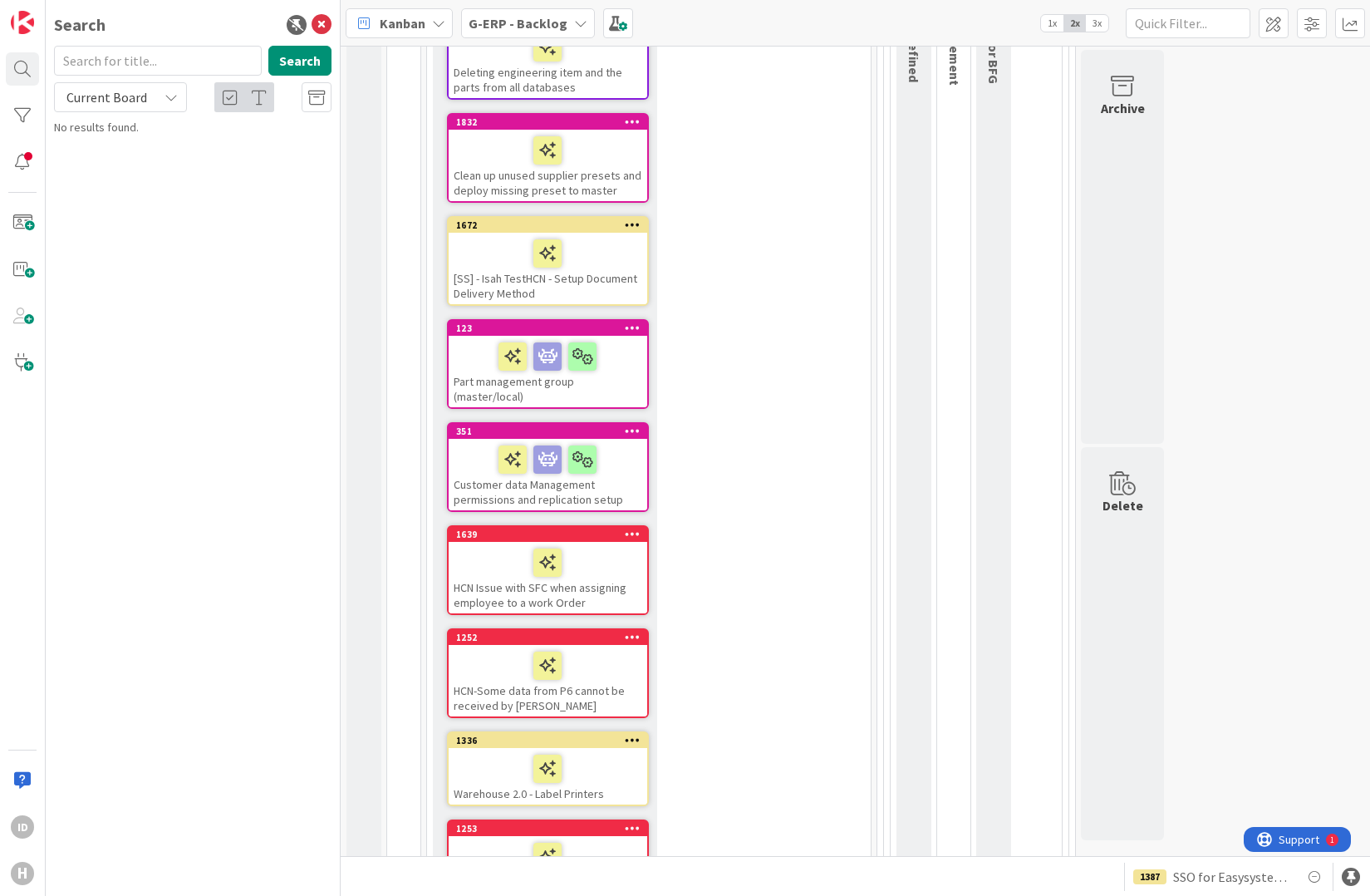
click at [501, 648] on div at bounding box center [547, 665] width 188 height 35
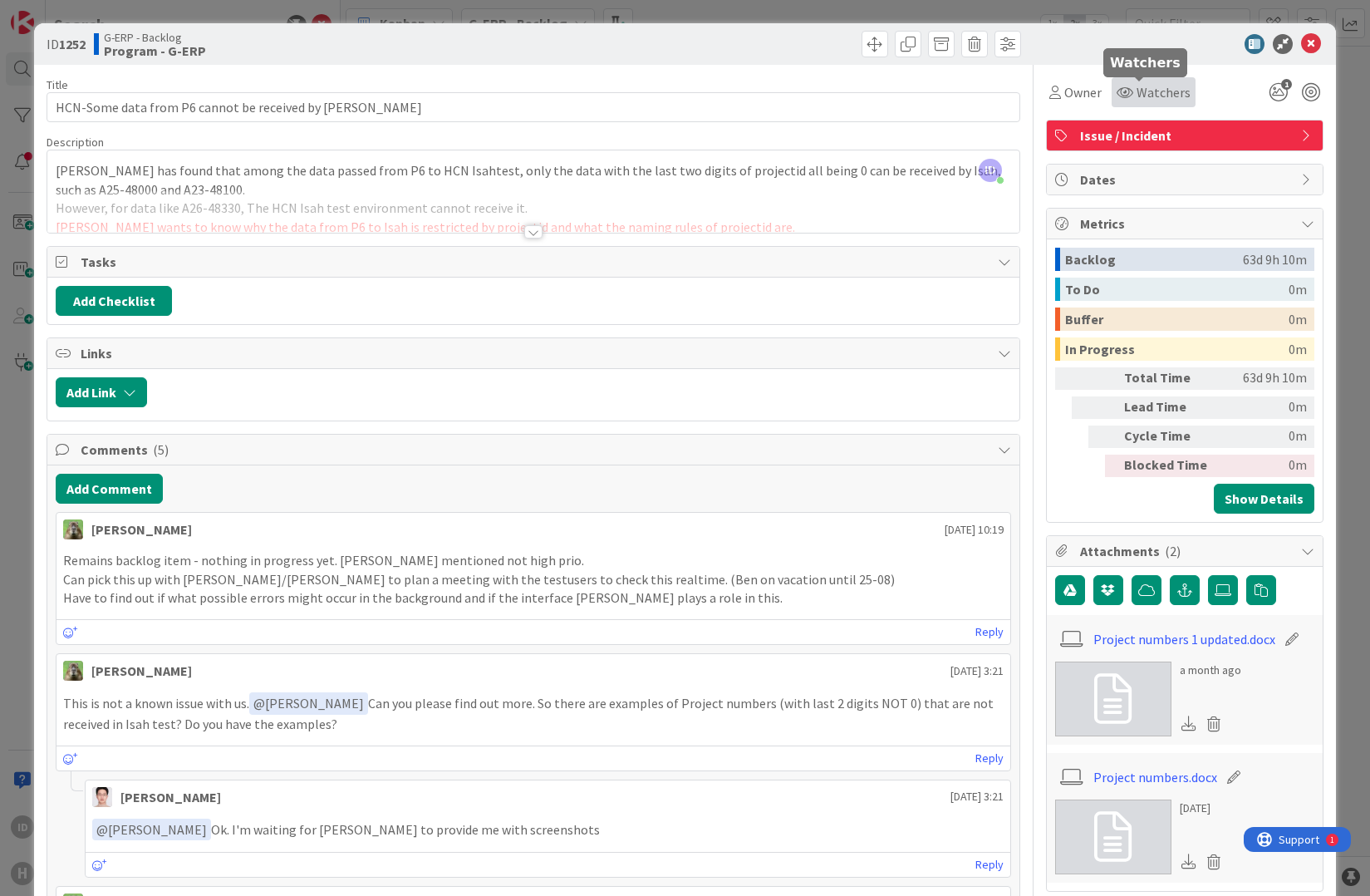
click at [1142, 86] on span "Watchers" at bounding box center [1164, 92] width 54 height 20
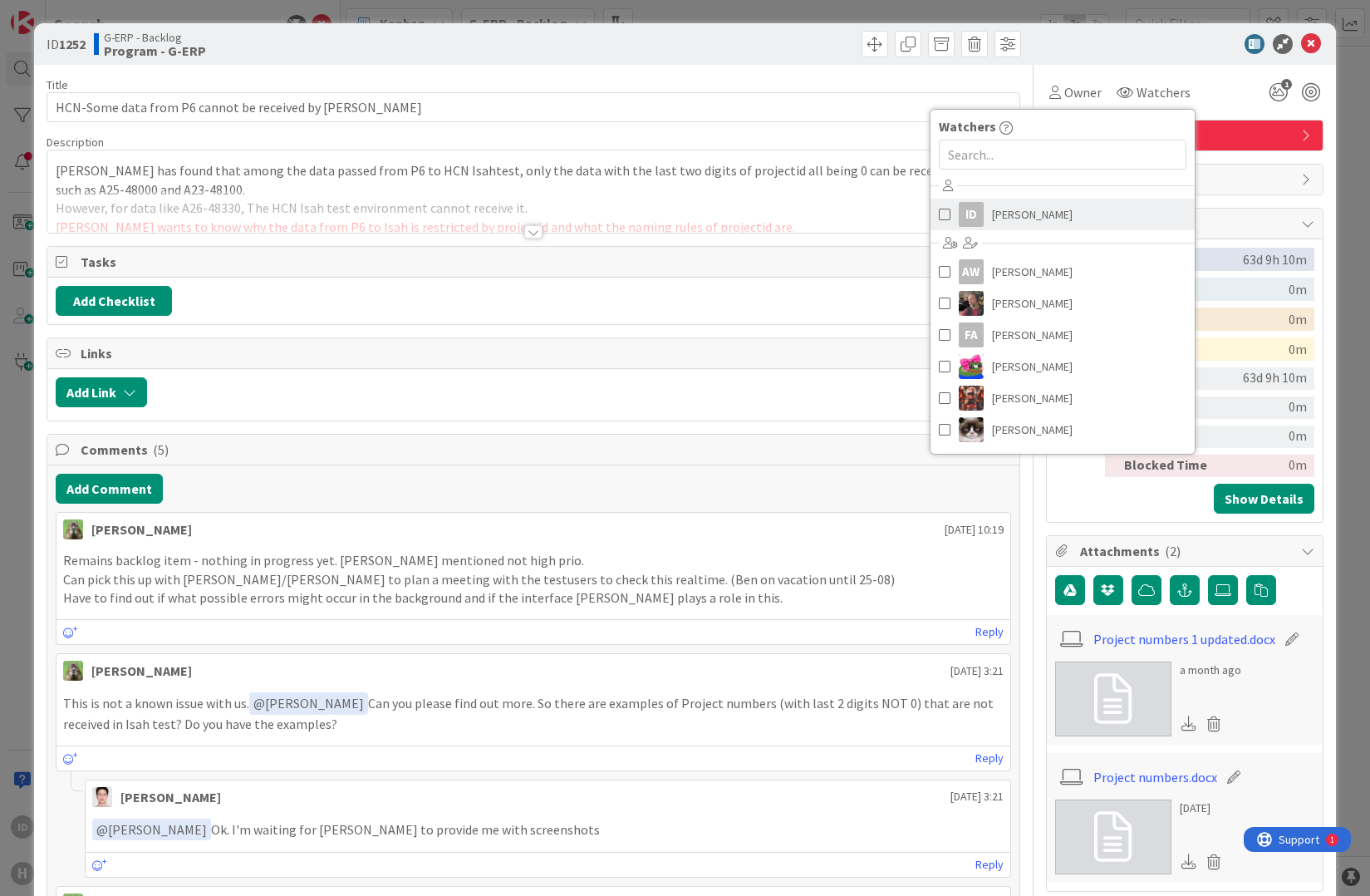
click at [1032, 216] on link "ID [PERSON_NAME]" at bounding box center [1063, 214] width 264 height 31
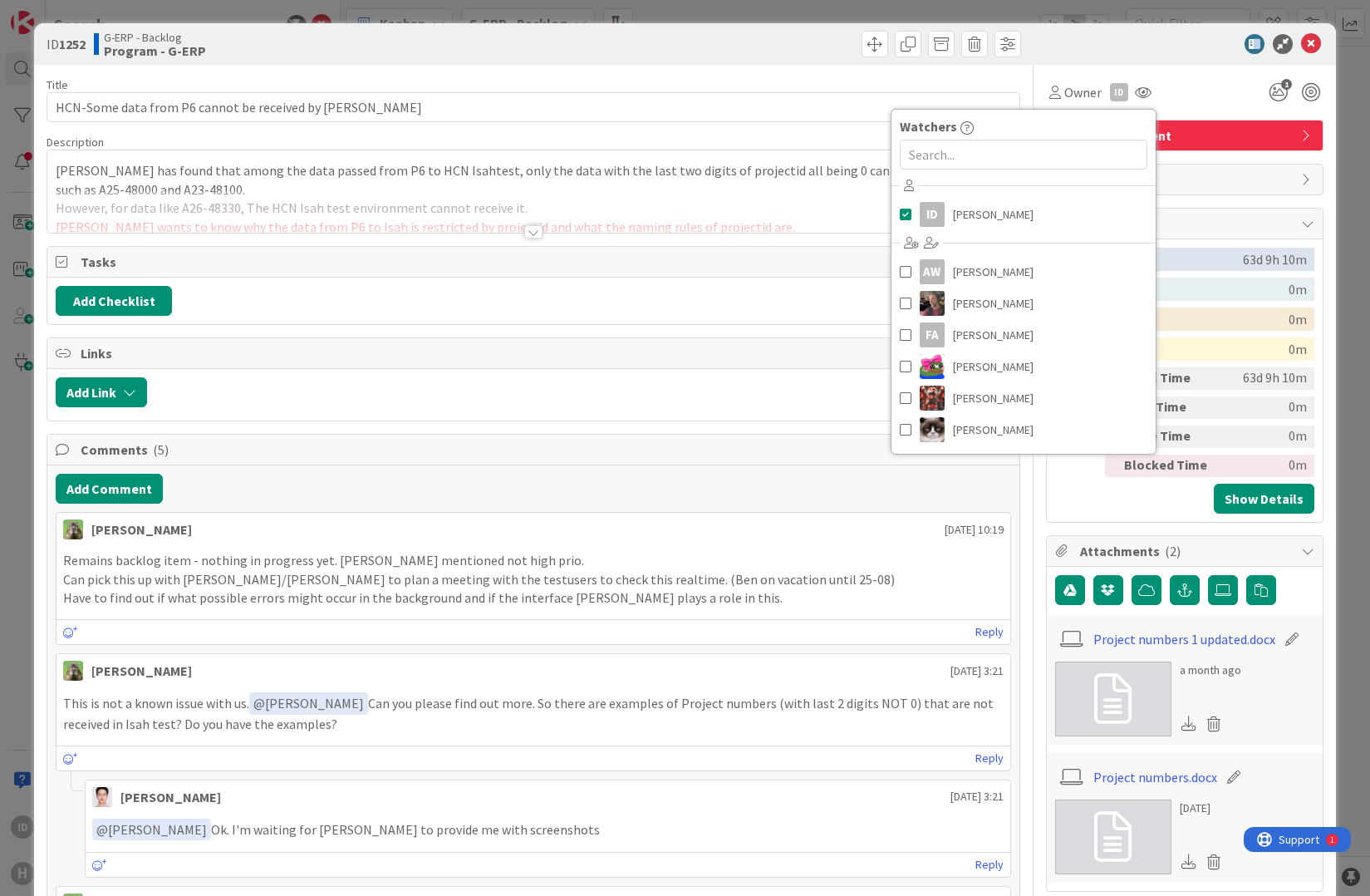
click at [1183, 92] on div "Owner ID Watchers ID [PERSON_NAME] AW [PERSON_NAME] [PERSON_NAME] [PERSON_NAME]…" at bounding box center [1184, 93] width 278 height 30
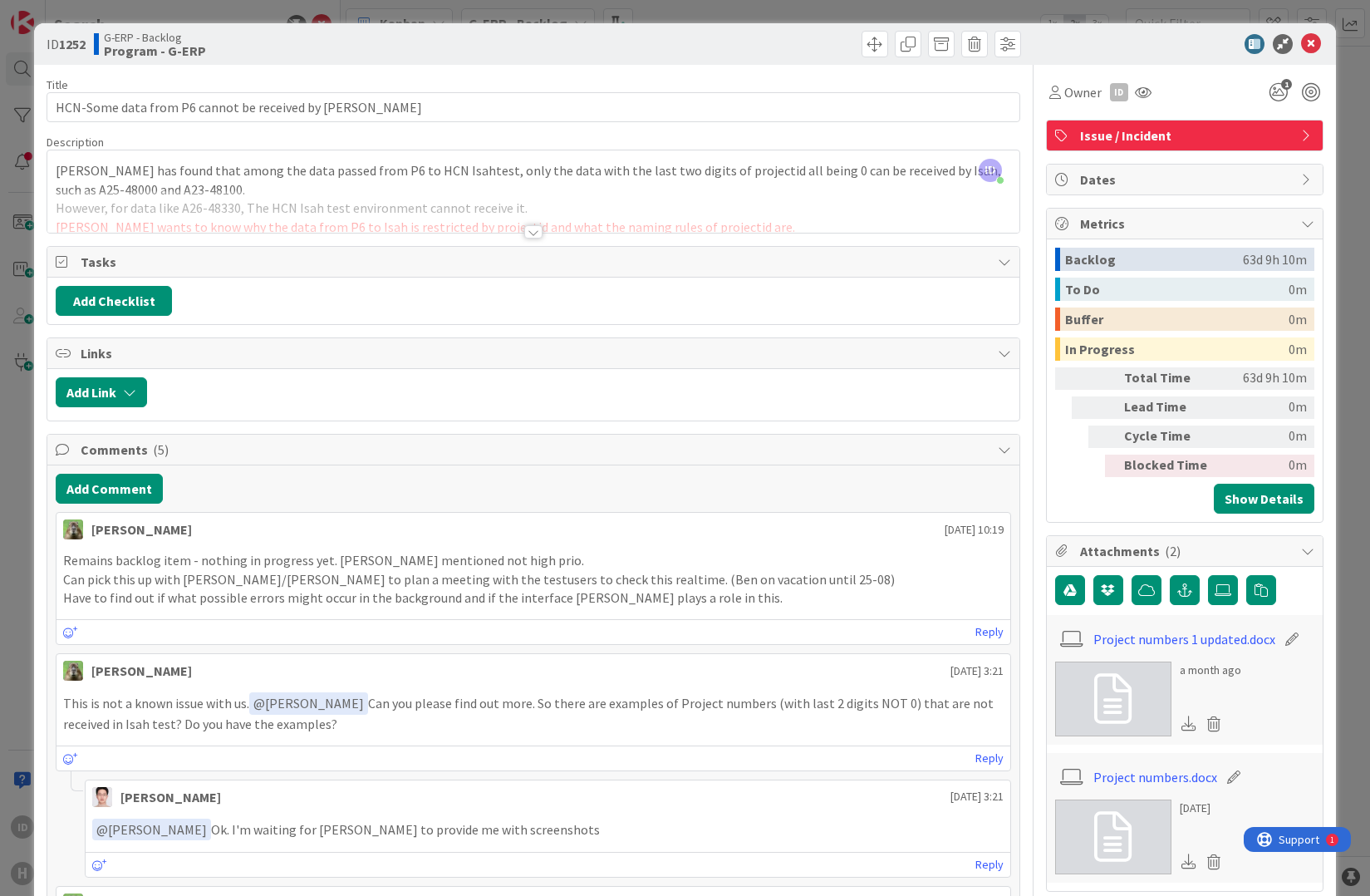
click at [527, 229] on div at bounding box center [534, 231] width 18 height 13
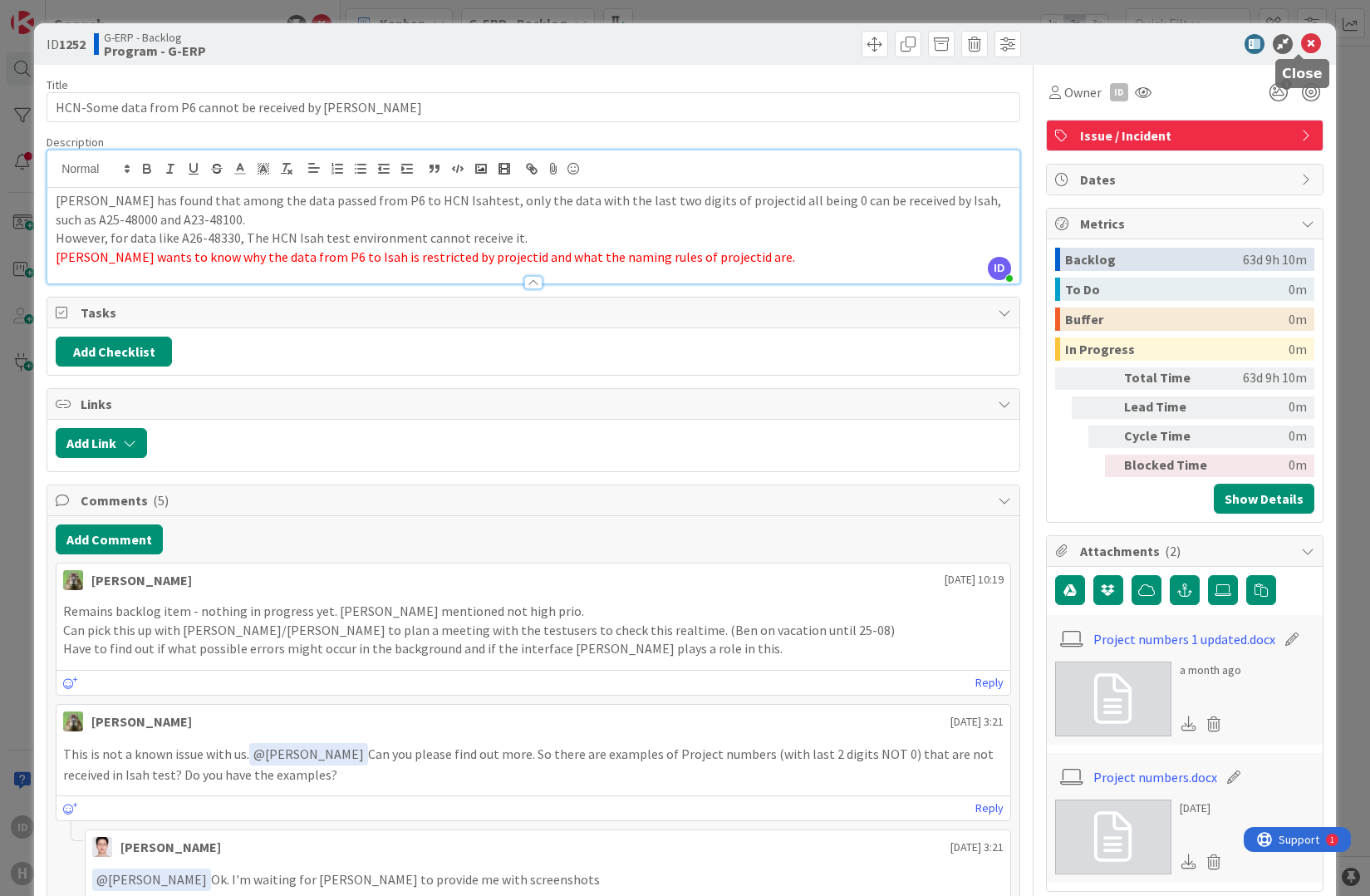
click at [1301, 43] on icon at bounding box center [1311, 44] width 20 height 20
